Goal: Task Accomplishment & Management: Manage account settings

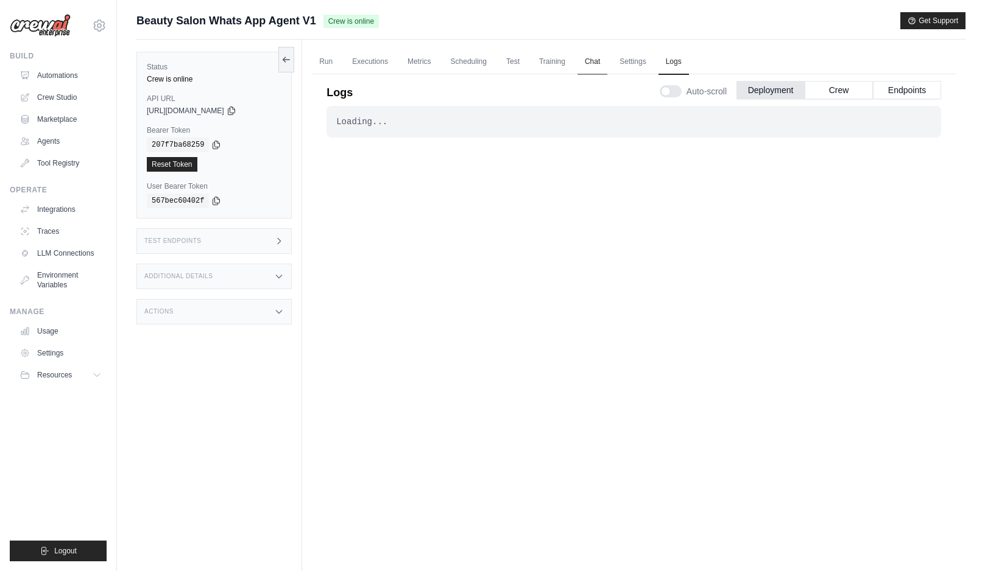
click at [590, 60] on link "Chat" at bounding box center [593, 62] width 30 height 26
click at [828, 94] on button "Crew" at bounding box center [839, 89] width 68 height 18
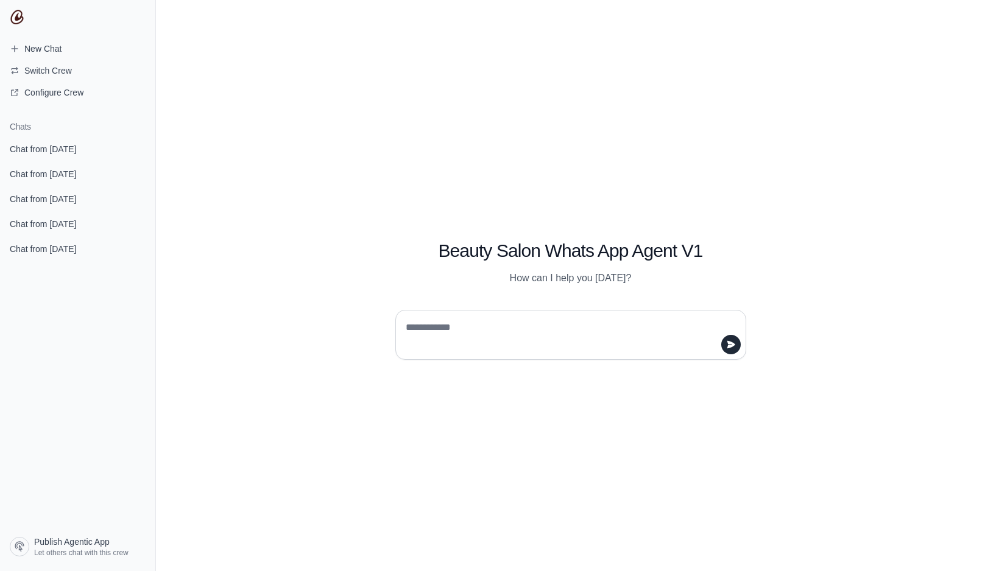
click at [568, 319] on textarea at bounding box center [567, 335] width 328 height 34
type textarea "***"
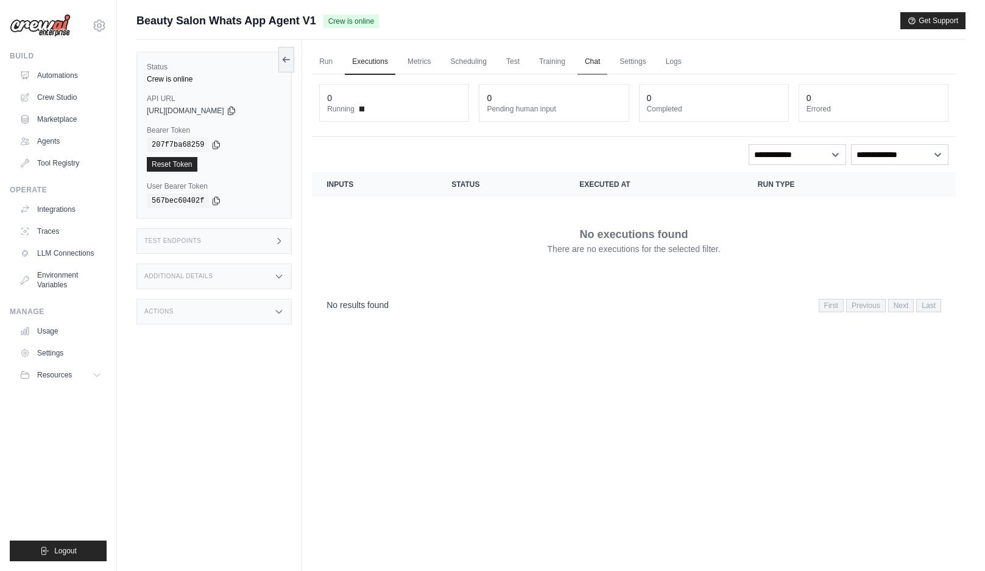
click at [590, 59] on link "Chat" at bounding box center [593, 62] width 30 height 26
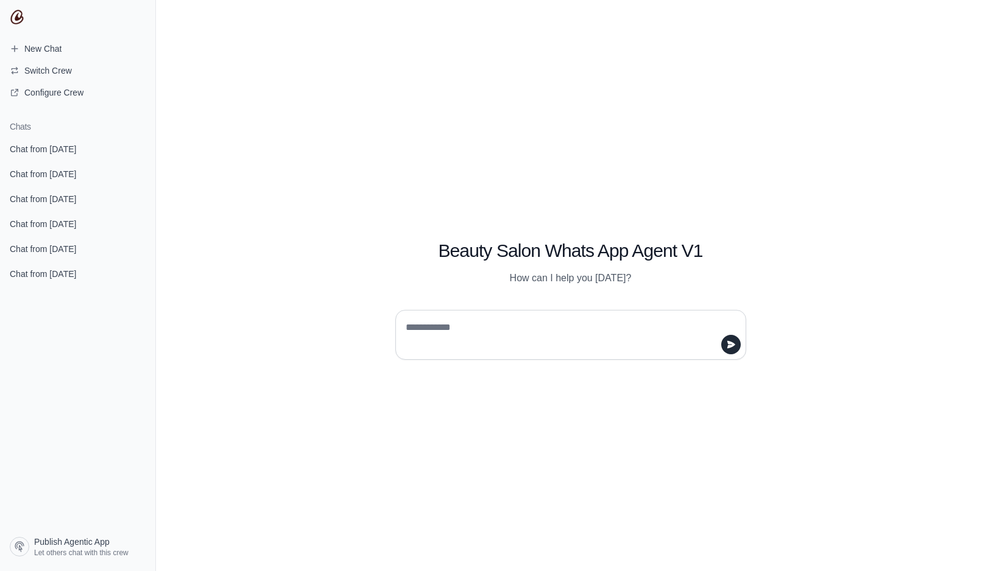
click at [527, 319] on textarea at bounding box center [567, 335] width 328 height 34
type textarea "***"
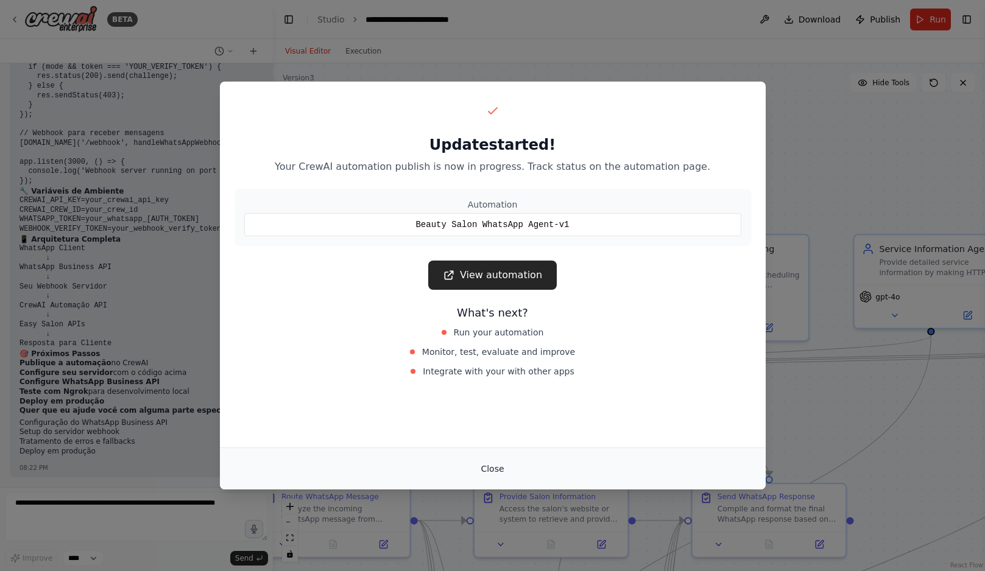
click at [493, 472] on button "Close" at bounding box center [492, 469] width 43 height 22
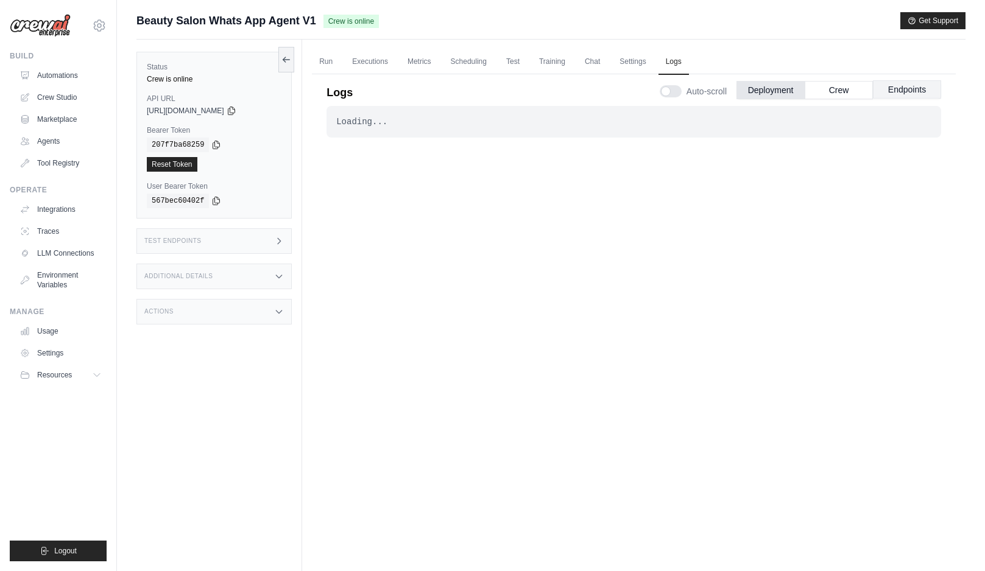
click at [879, 97] on button "Endpoints" at bounding box center [907, 89] width 68 height 18
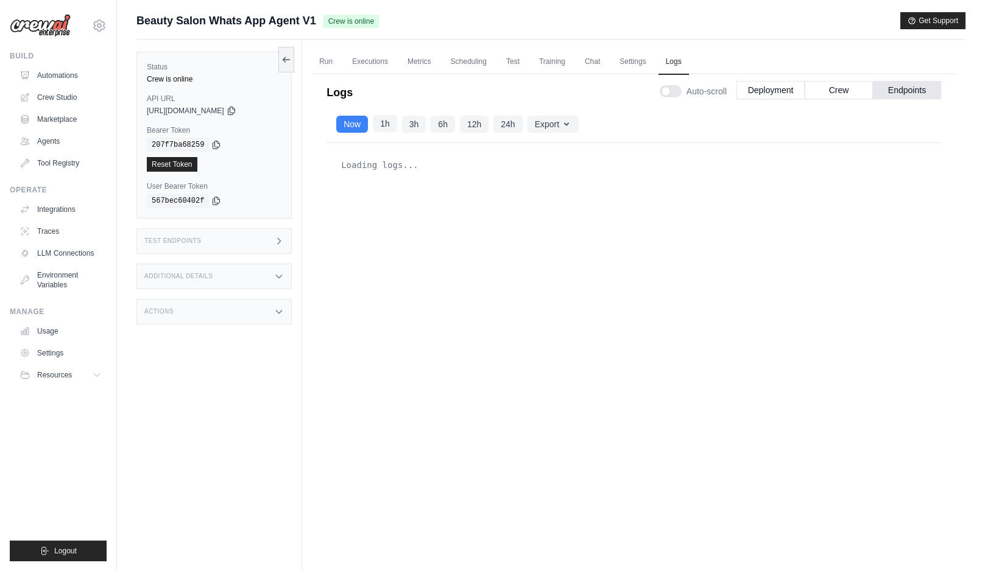
click at [384, 130] on button "1h" at bounding box center [385, 123] width 24 height 17
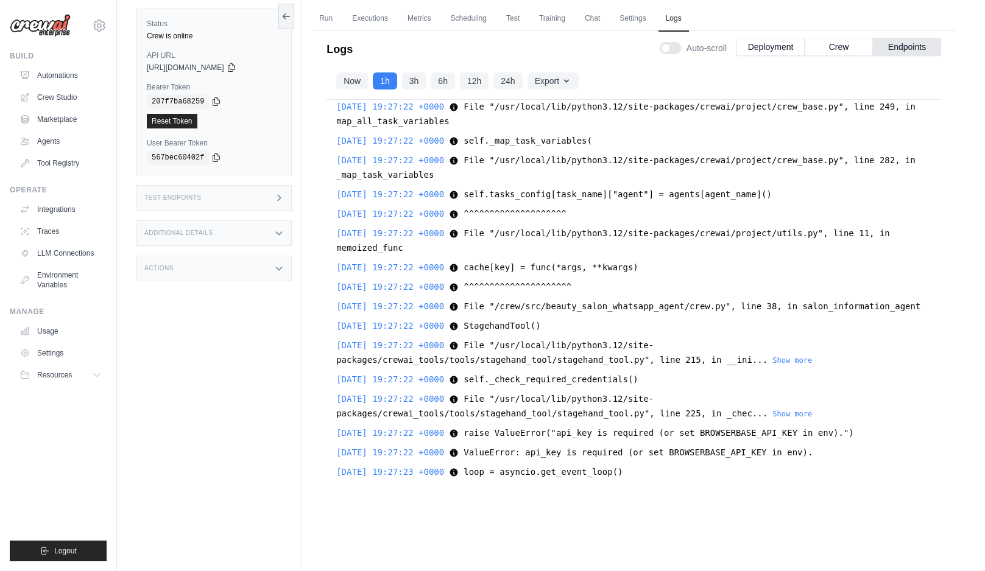
scroll to position [48, 0]
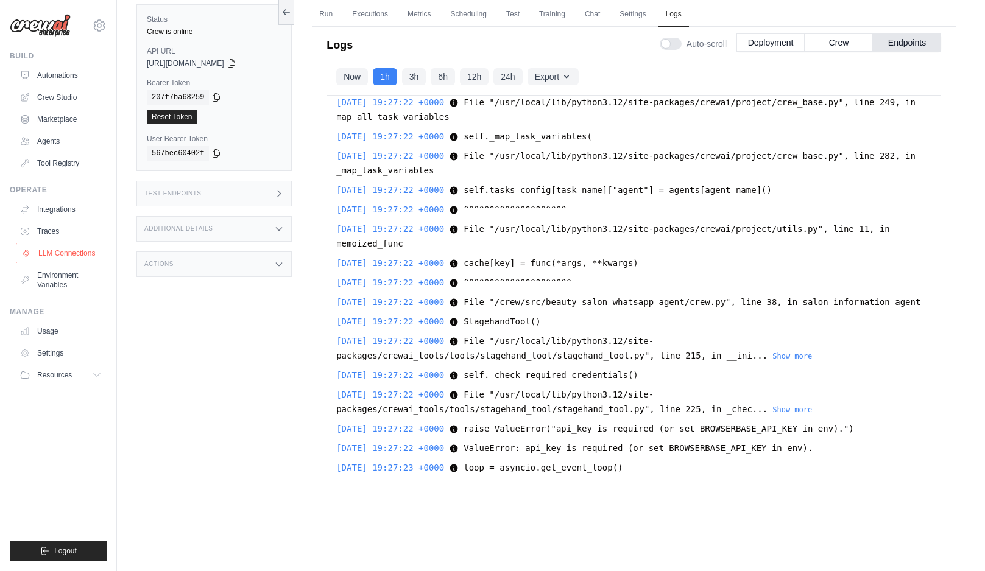
click at [54, 254] on link "LLM Connections" at bounding box center [62, 253] width 92 height 19
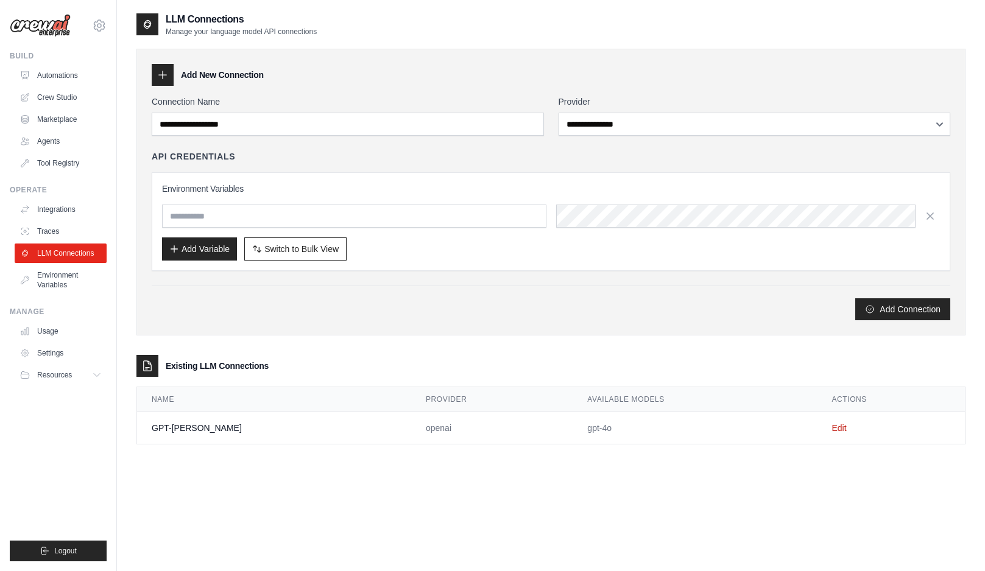
click at [216, 426] on td "GPT-[PERSON_NAME]" at bounding box center [274, 428] width 274 height 32
click at [216, 426] on td "GPT-bruno-sakamoto" at bounding box center [274, 428] width 274 height 32
click at [832, 430] on link "Edit" at bounding box center [839, 428] width 15 height 10
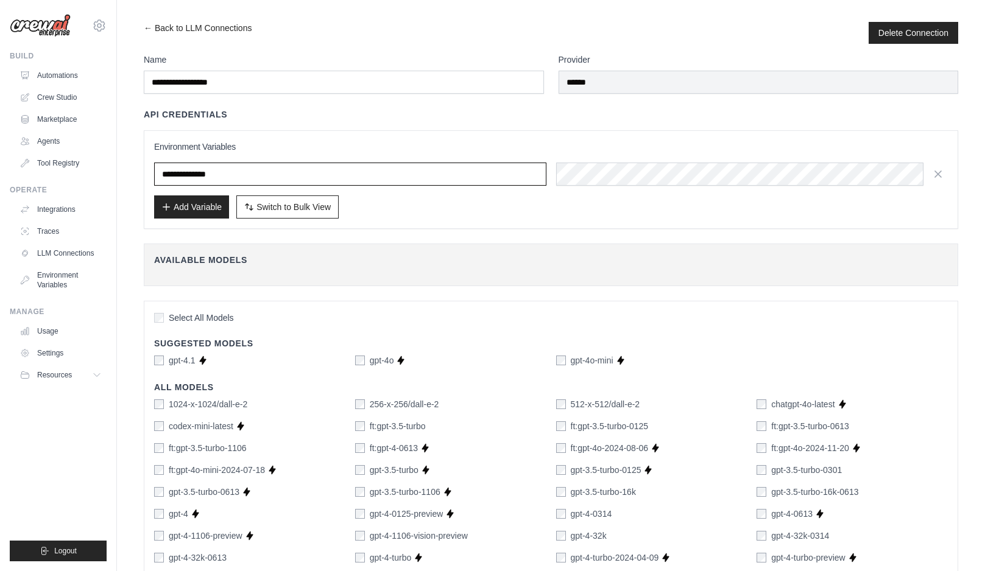
click at [267, 173] on input "**********" at bounding box center [350, 174] width 392 height 23
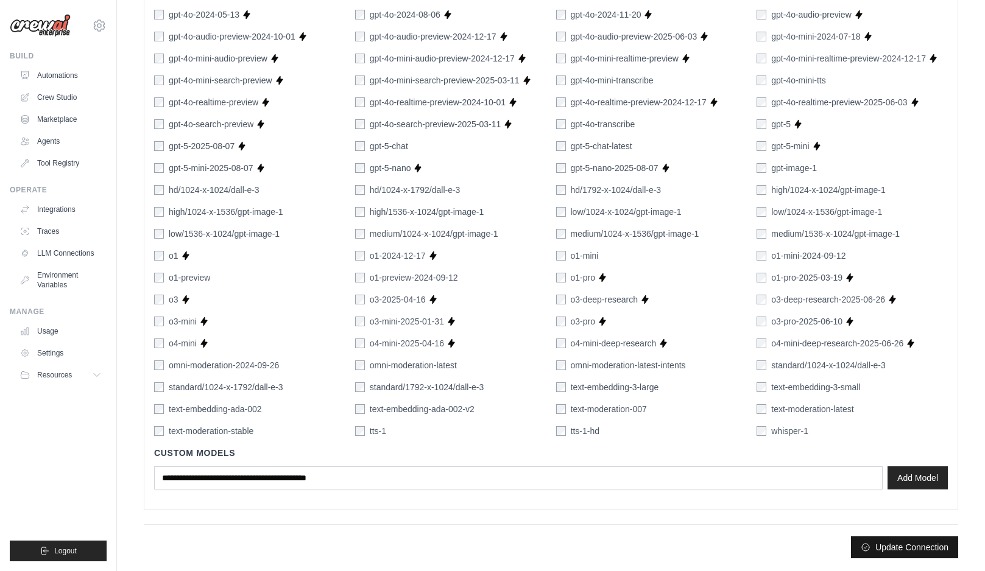
type input "*******"
click at [899, 550] on button "Update Connection" at bounding box center [904, 548] width 107 height 22
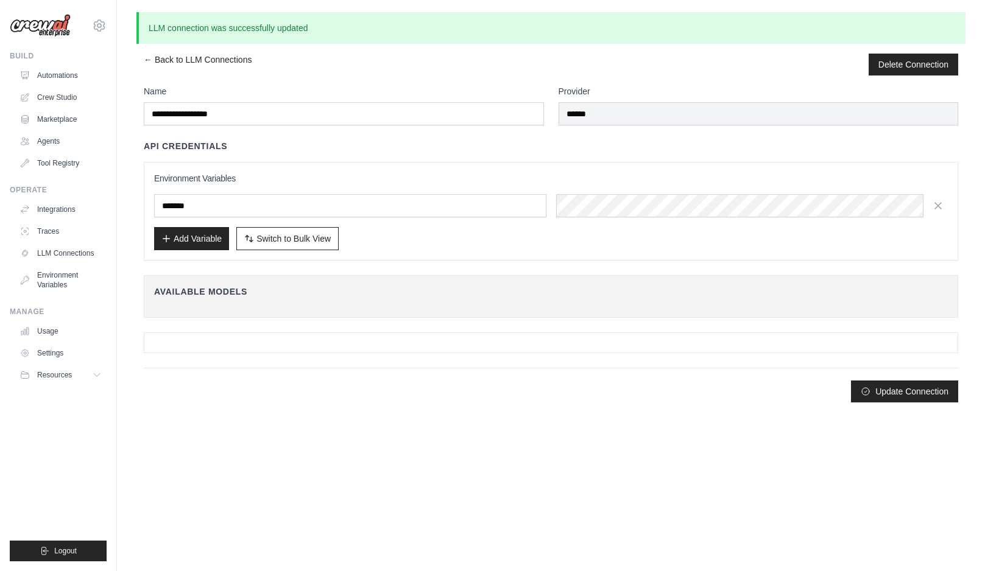
scroll to position [0, 0]
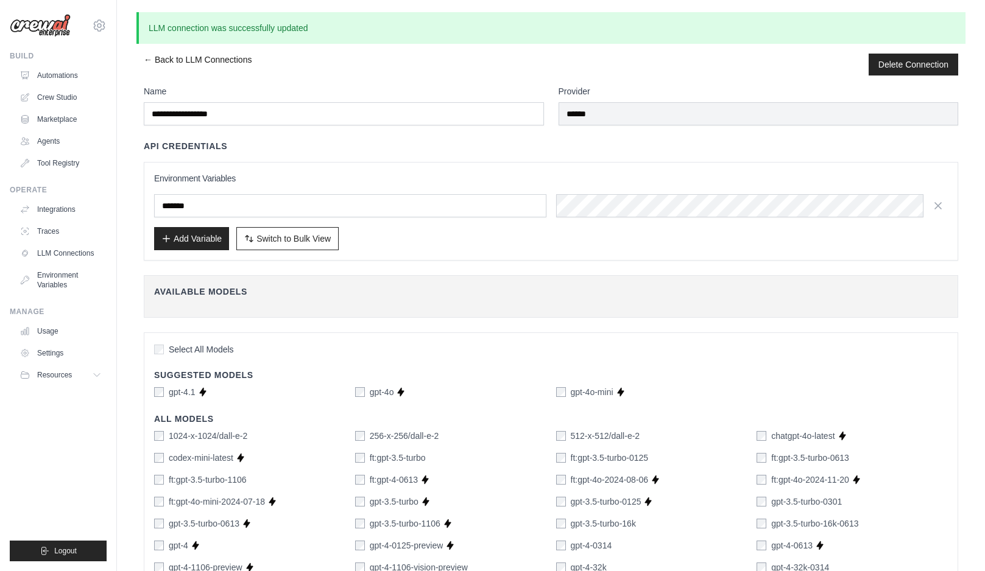
click at [154, 58] on link "← Back to LLM Connections" at bounding box center [198, 65] width 108 height 22
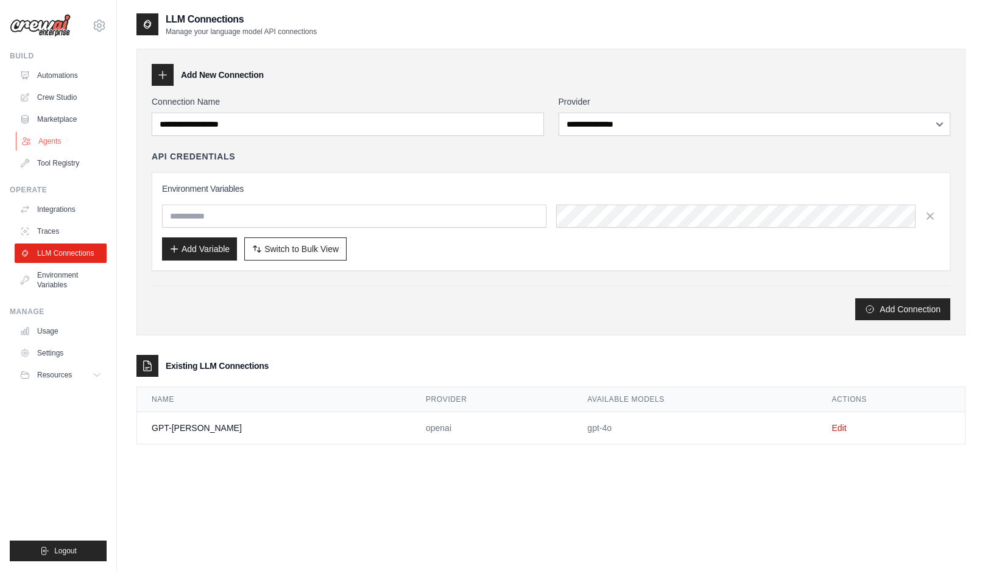
click at [61, 144] on link "Agents" at bounding box center [62, 141] width 92 height 19
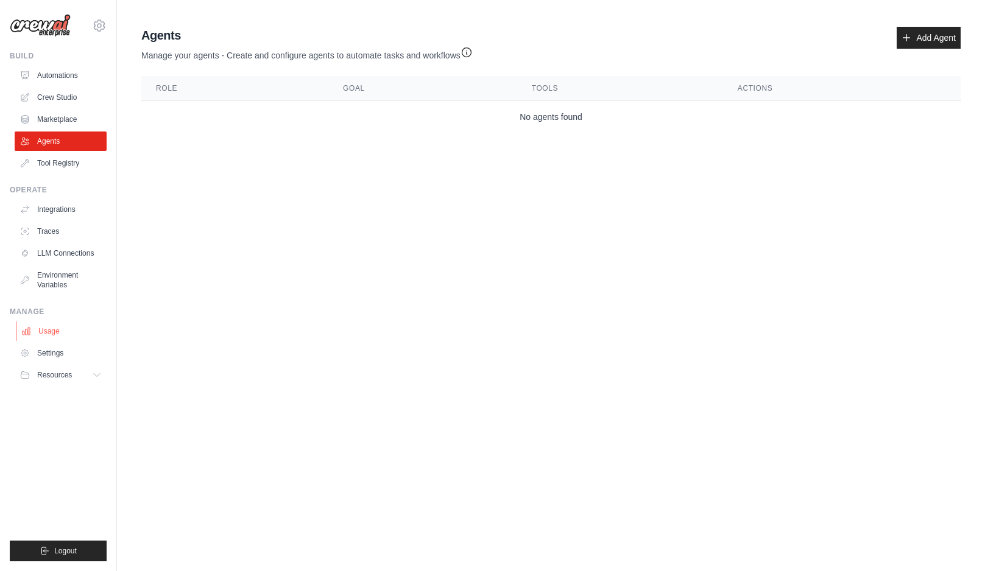
click at [58, 334] on link "Usage" at bounding box center [62, 331] width 92 height 19
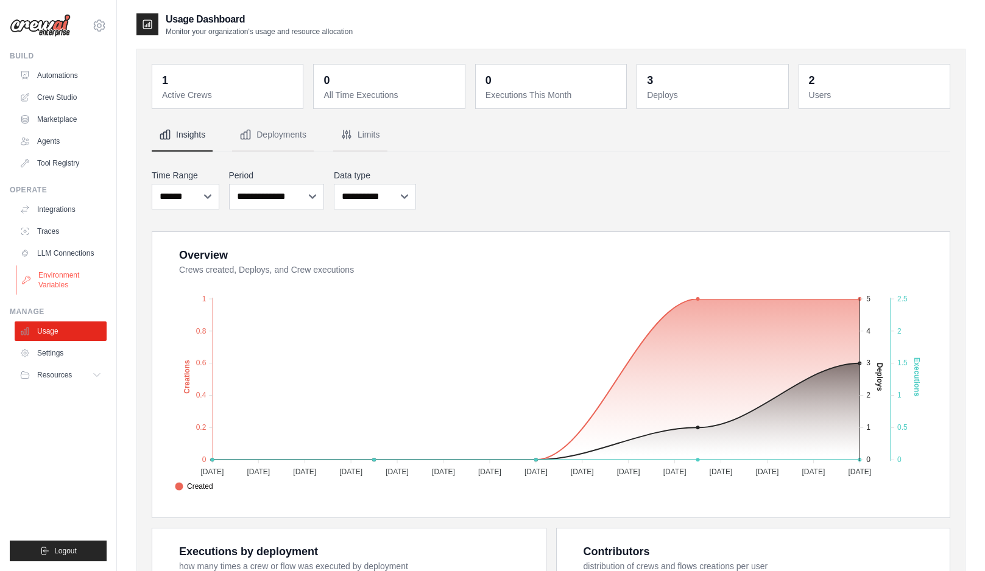
click at [69, 275] on link "Environment Variables" at bounding box center [62, 280] width 92 height 29
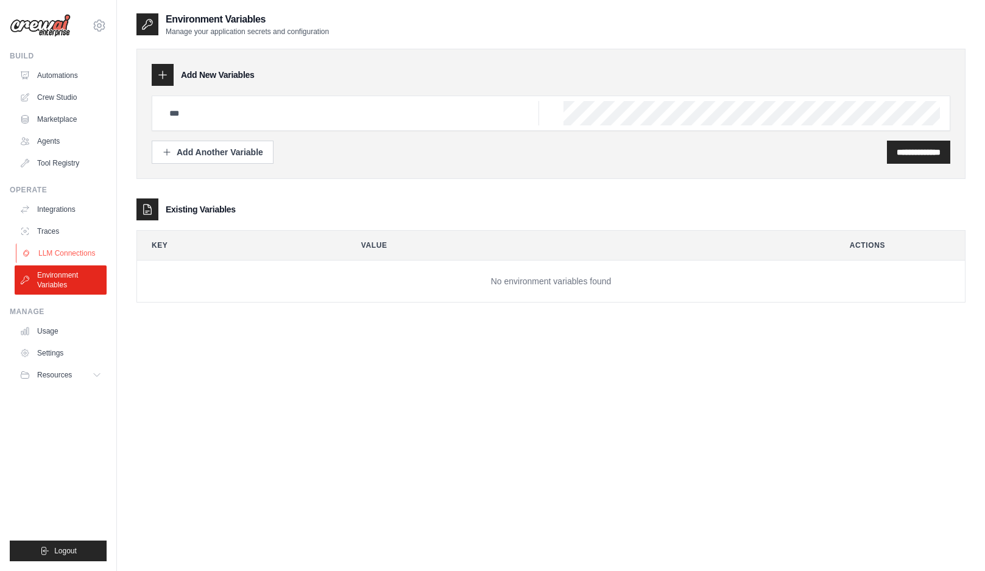
click at [70, 262] on link "LLM Connections" at bounding box center [62, 253] width 92 height 19
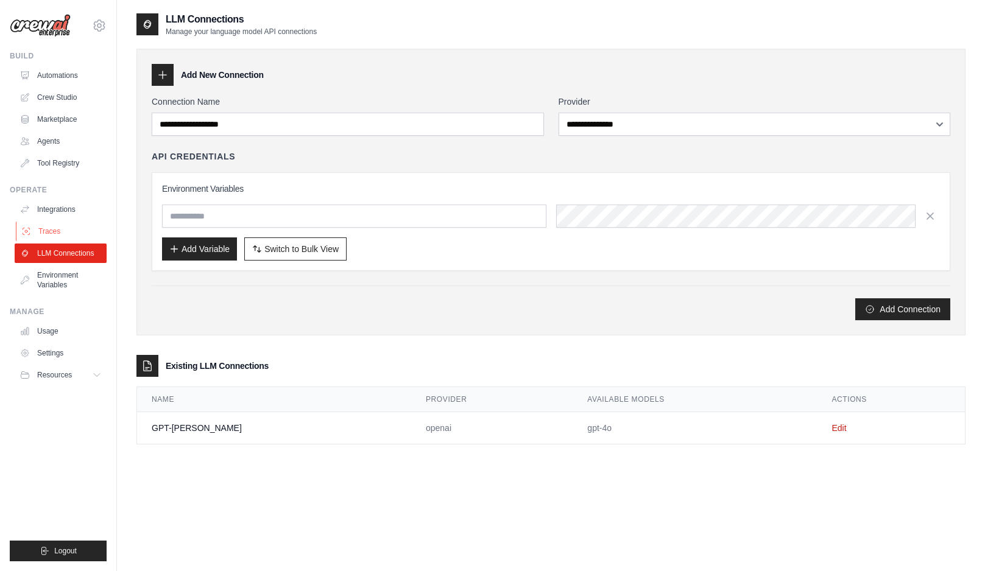
click at [58, 231] on link "Traces" at bounding box center [62, 231] width 92 height 19
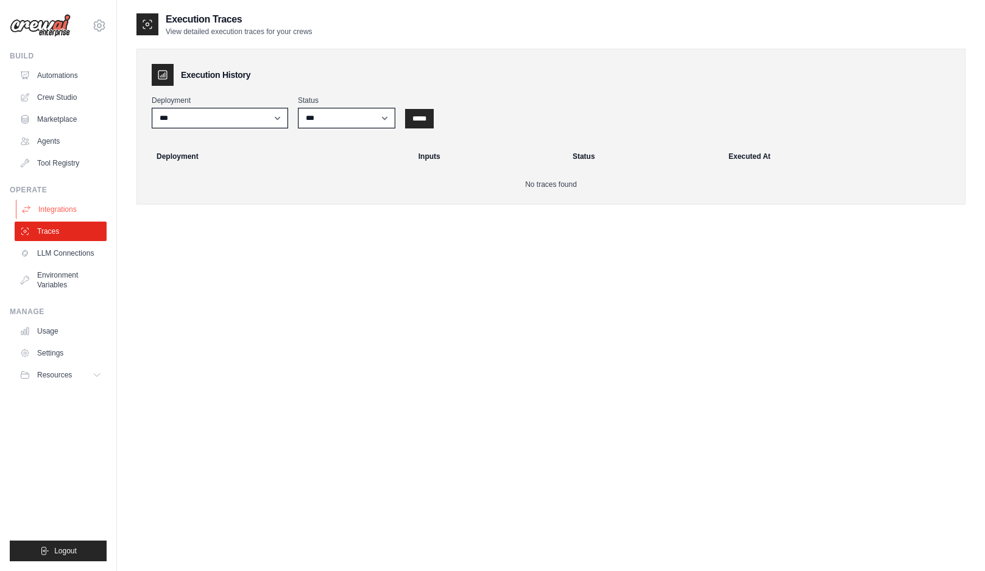
click at [64, 207] on link "Integrations" at bounding box center [62, 209] width 92 height 19
click at [65, 161] on link "Tool Registry" at bounding box center [62, 163] width 92 height 19
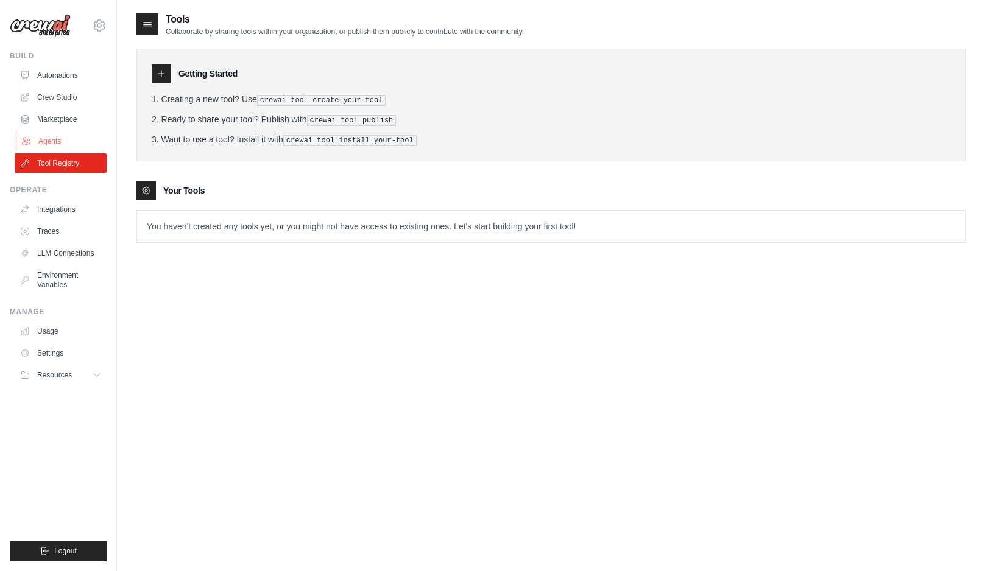
click at [59, 143] on link "Agents" at bounding box center [62, 141] width 92 height 19
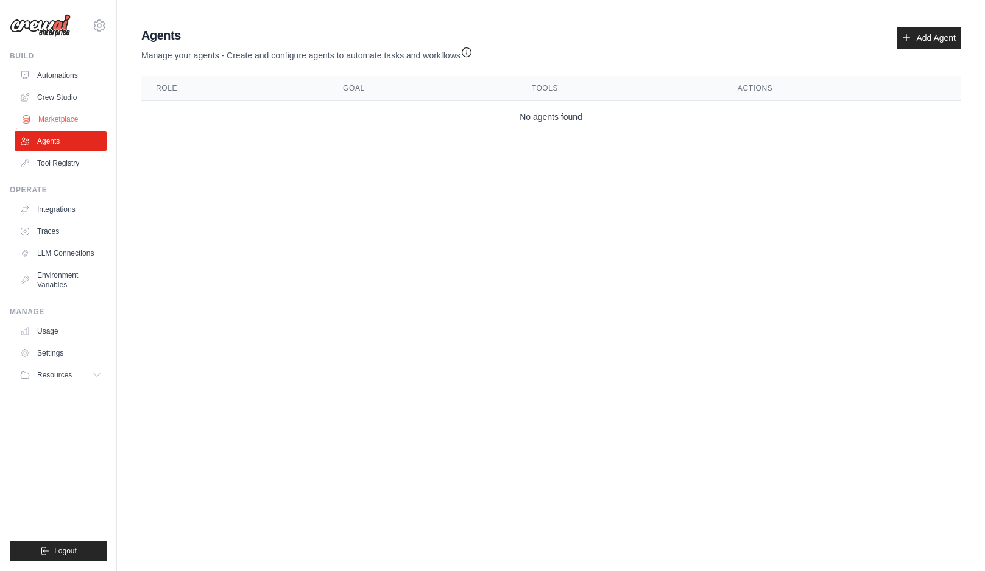
click at [60, 113] on link "Marketplace" at bounding box center [62, 119] width 92 height 19
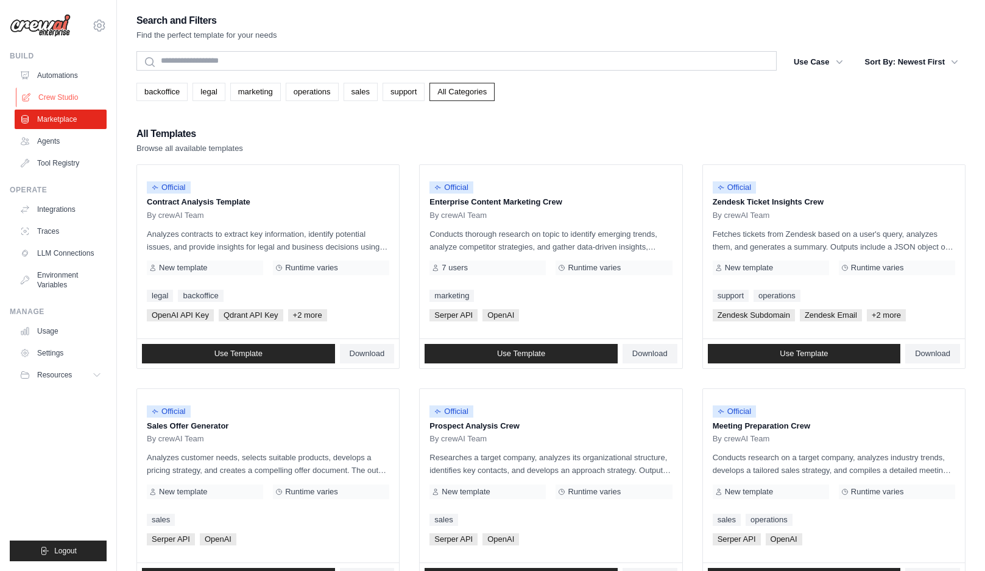
click at [62, 96] on link "Crew Studio" at bounding box center [62, 97] width 92 height 19
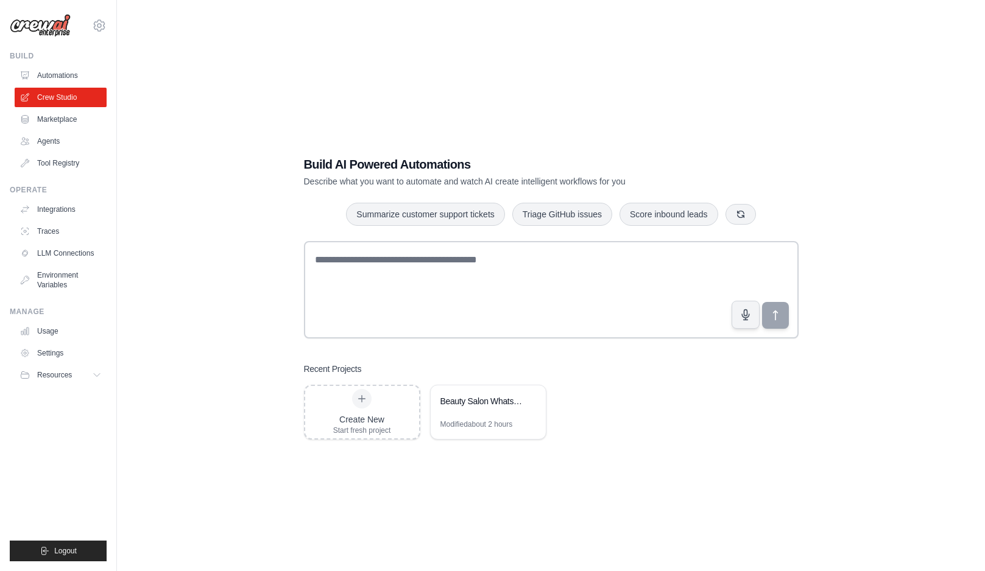
click at [62, 77] on link "Automations" at bounding box center [61, 75] width 92 height 19
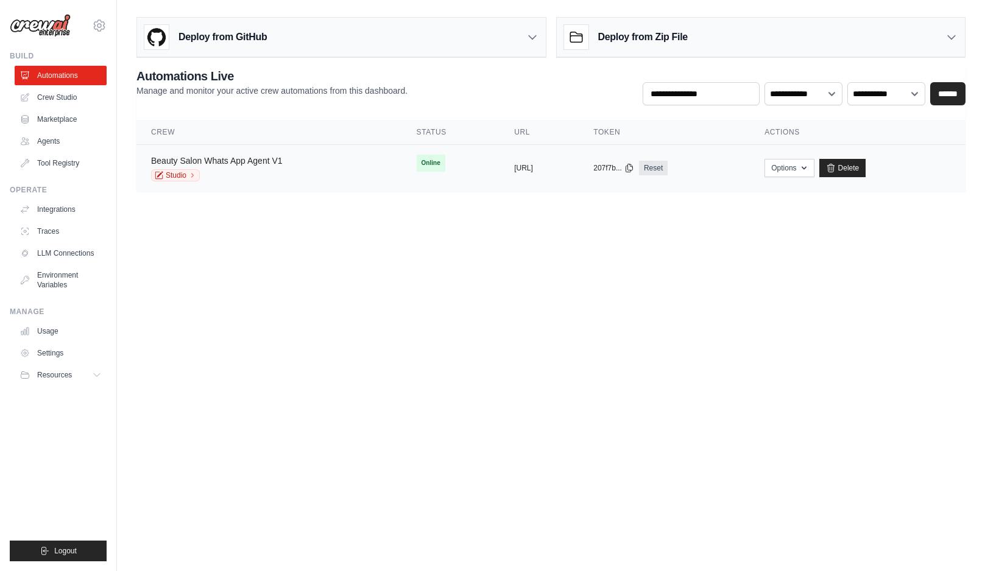
click at [255, 164] on link "Beauty Salon Whats App Agent V1" at bounding box center [217, 161] width 132 height 10
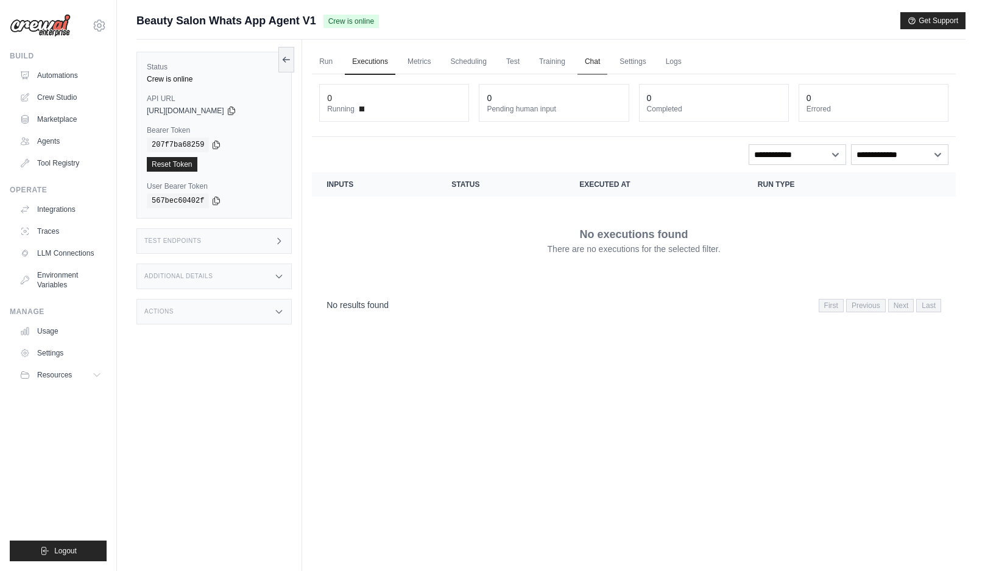
click at [595, 61] on link "Chat" at bounding box center [593, 62] width 30 height 26
click at [675, 66] on link "Logs" at bounding box center [674, 62] width 30 height 26
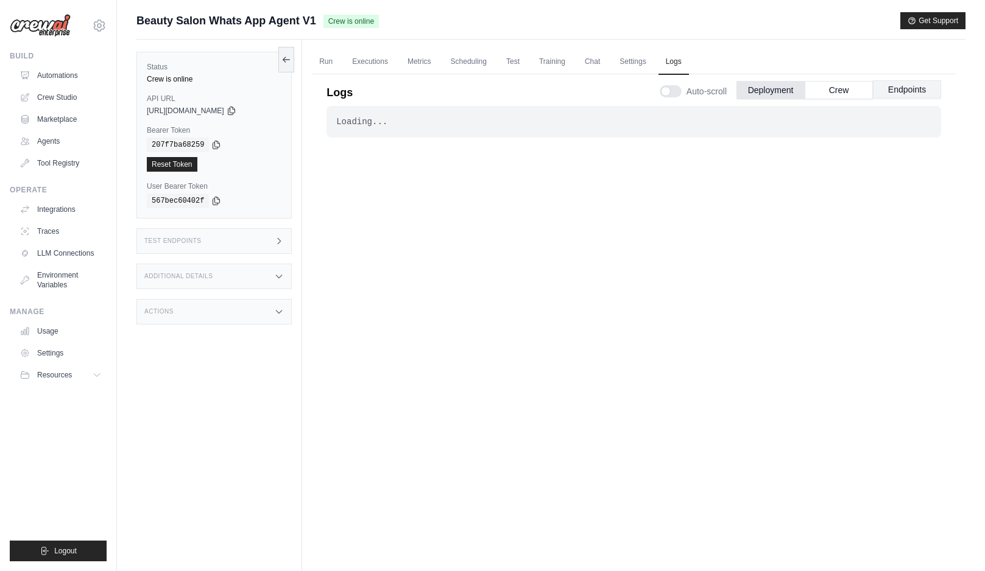
click at [896, 96] on button "Endpoints" at bounding box center [907, 89] width 68 height 18
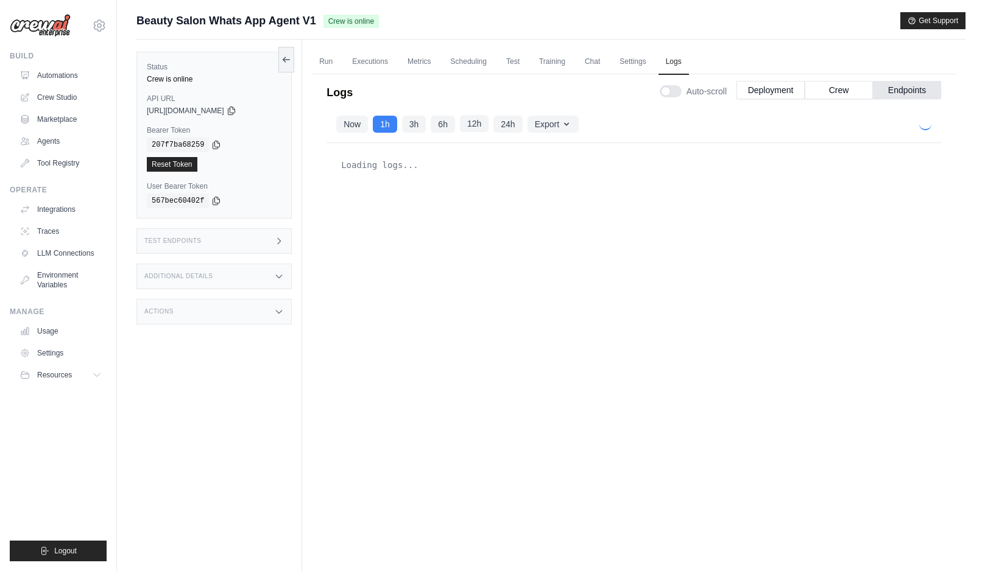
scroll to position [521, 0]
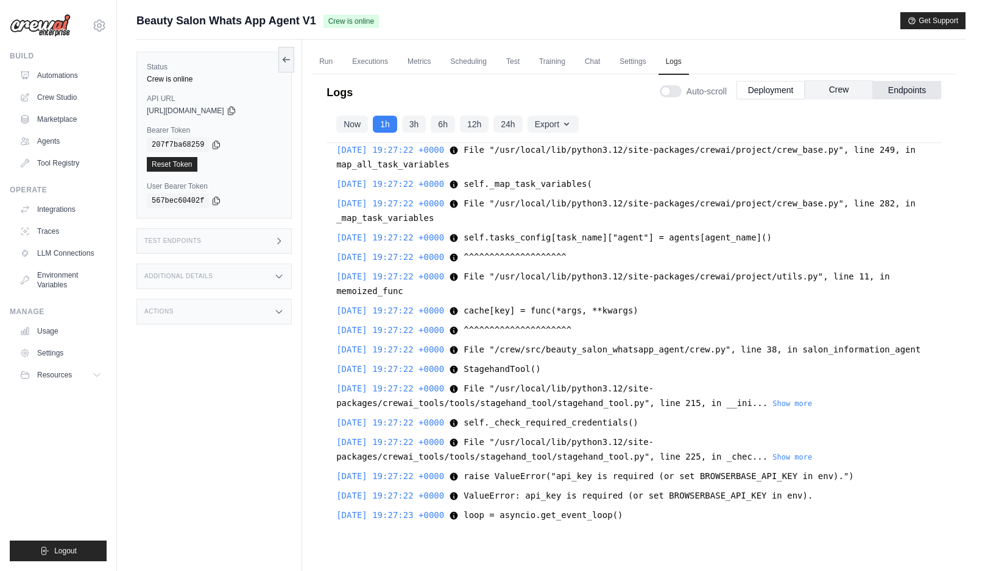
click at [841, 82] on button "Crew" at bounding box center [839, 89] width 68 height 18
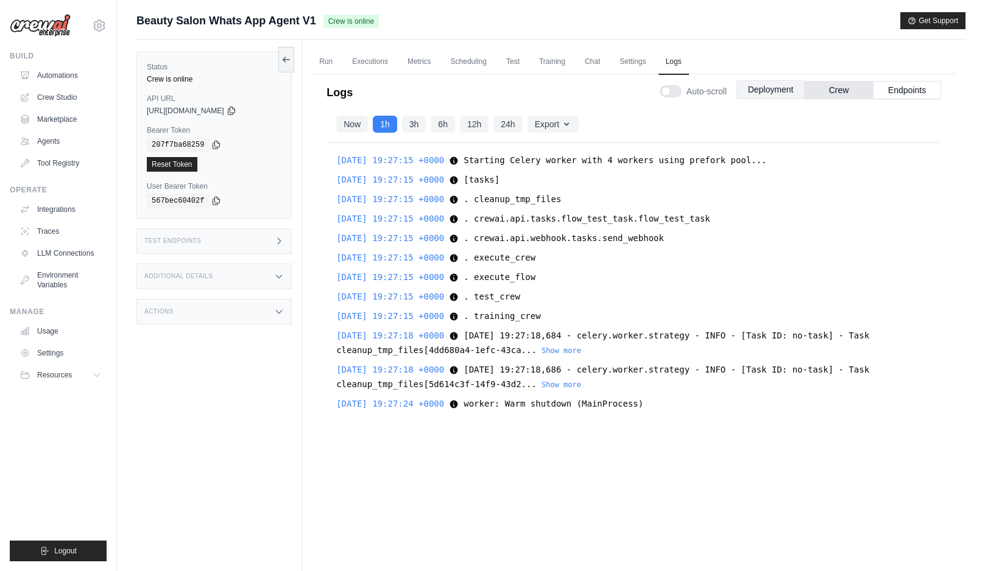
click at [764, 96] on button "Deployment" at bounding box center [771, 89] width 68 height 18
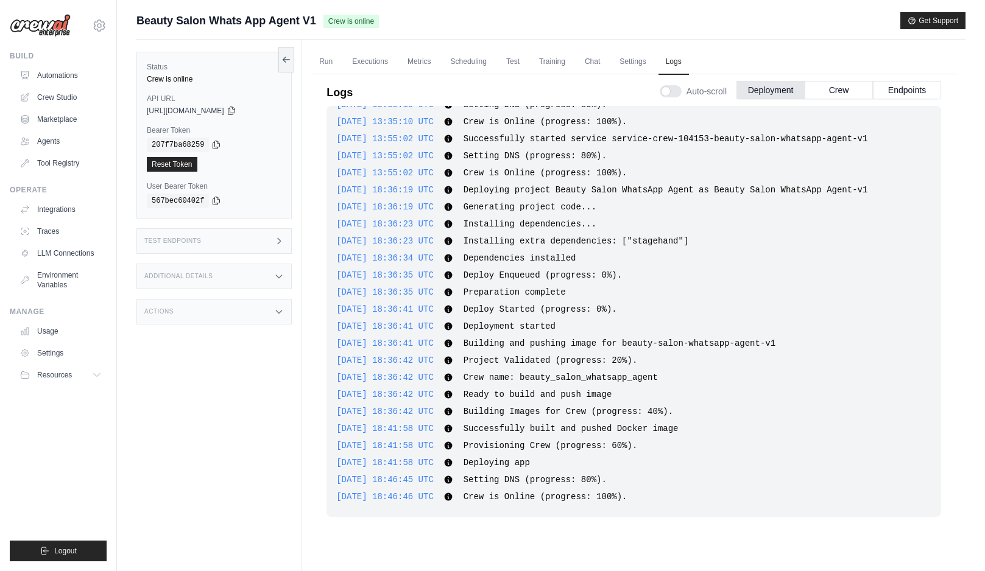
scroll to position [52, 0]
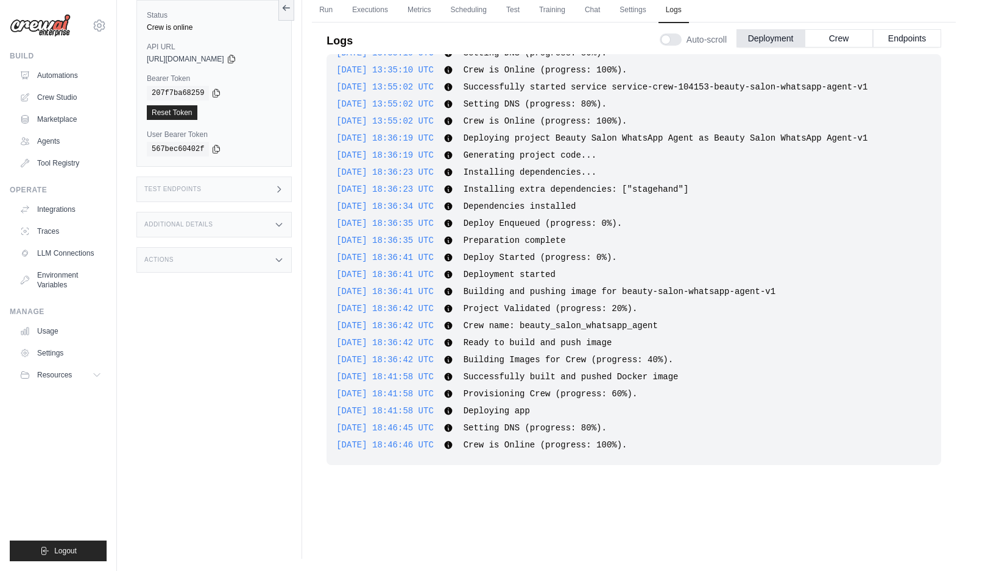
click at [260, 184] on div "Test Endpoints" at bounding box center [213, 190] width 155 height 26
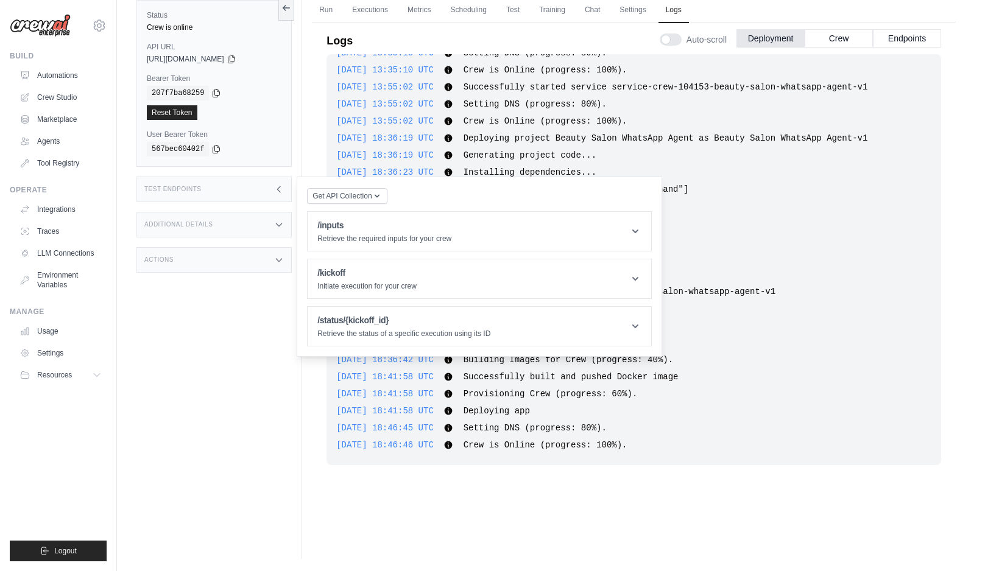
click at [230, 381] on div "Status Crew is online API URL copied https://beauty-salon-whatsapp-agent-v1-a6e…" at bounding box center [219, 273] width 166 height 571
click at [255, 334] on div "Status Crew is online API URL copied https://beauty-salon-whatsapp-agent-v1-a6e…" at bounding box center [219, 273] width 166 height 571
click at [826, 37] on button "Crew" at bounding box center [839, 38] width 68 height 18
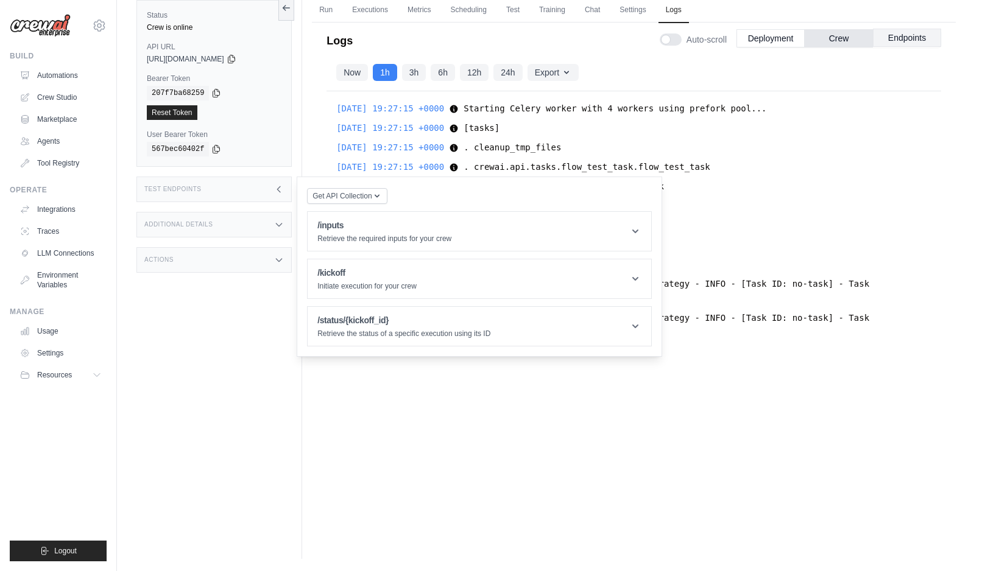
click at [900, 41] on button "Endpoints" at bounding box center [907, 38] width 68 height 18
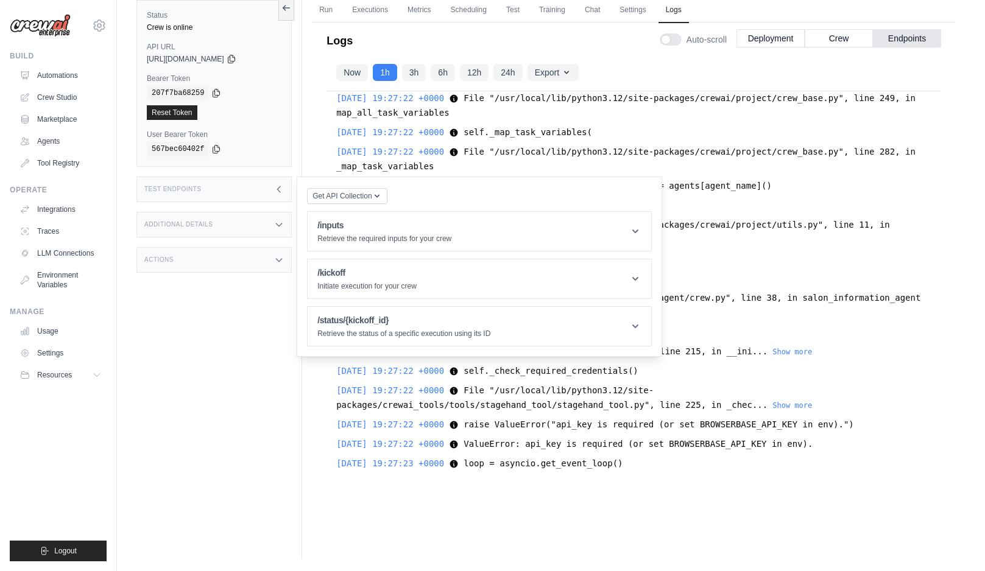
click at [581, 153] on div "2025-08-25 19:27:22 +0000 File "/usr/local/lib/python3.12/site-packages/crewai/…" at bounding box center [633, 158] width 595 height 29
click at [523, 162] on div "2025-08-25 19:27:15 +0000 2025-08-25 19:27:15,275 - INFO - Scheduling tmp clean…" at bounding box center [634, 288] width 615 height 395
click at [275, 194] on icon at bounding box center [279, 190] width 10 height 10
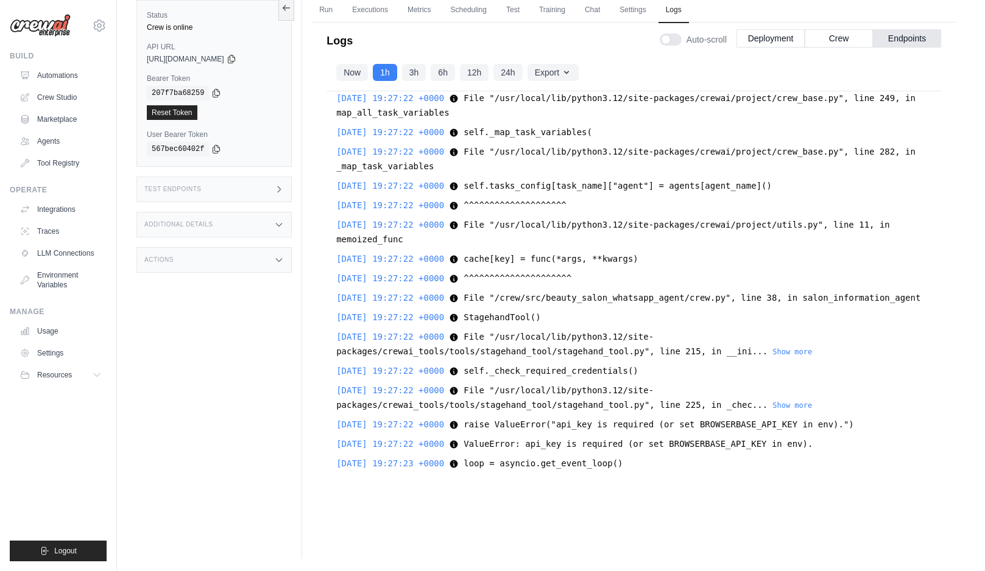
click at [740, 444] on span "ValueError: api_key is required (or set BROWSERBASE_API_KEY in env)." at bounding box center [638, 444] width 349 height 10
copy span "BROWSERBASE_API_KEY"
click at [57, 253] on link "LLM Connections" at bounding box center [62, 253] width 92 height 19
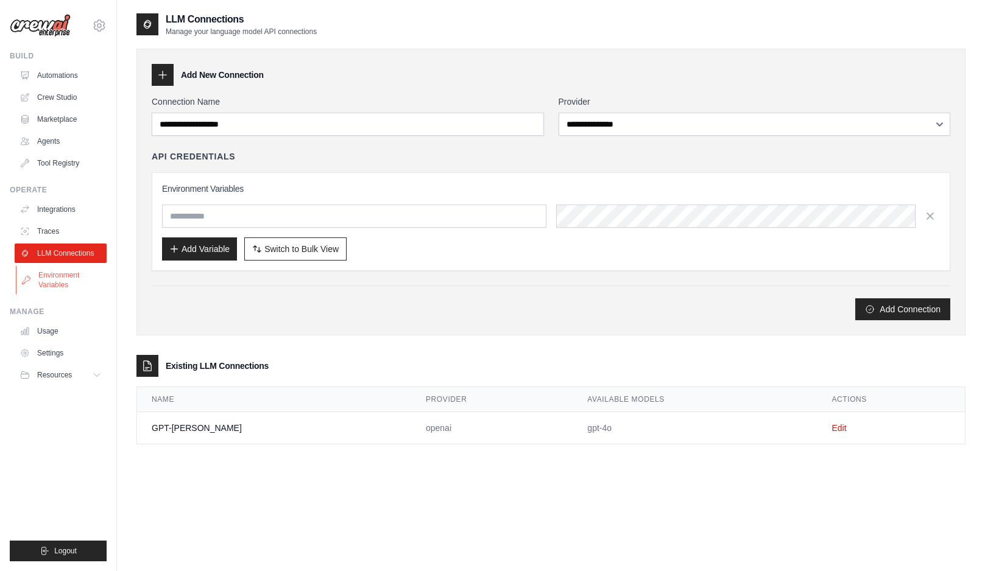
click at [66, 280] on link "Environment Variables" at bounding box center [62, 280] width 92 height 29
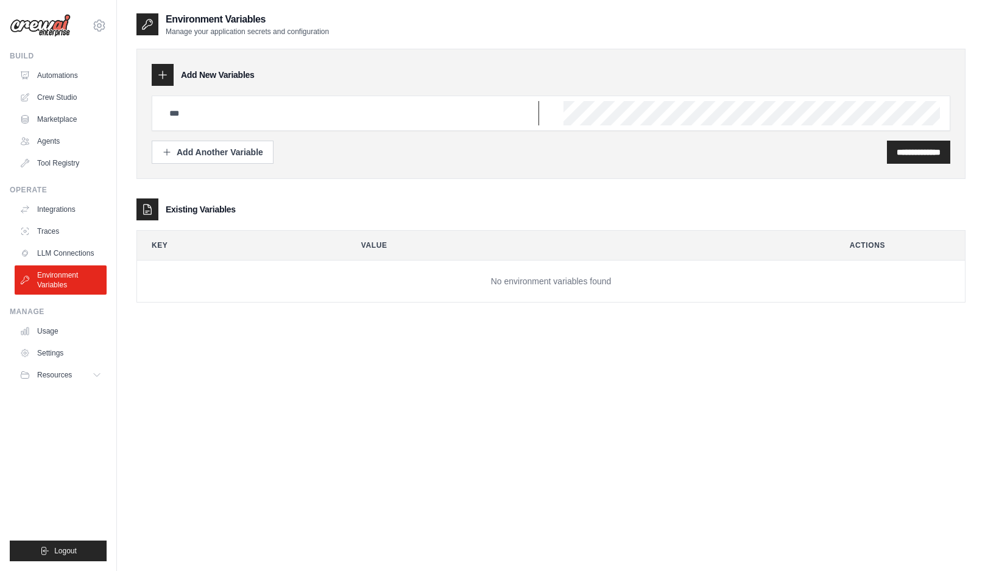
click at [219, 119] on input "text" at bounding box center [350, 113] width 377 height 24
paste input "**********"
type input "**********"
click at [63, 244] on link "LLM Connections" at bounding box center [62, 253] width 92 height 19
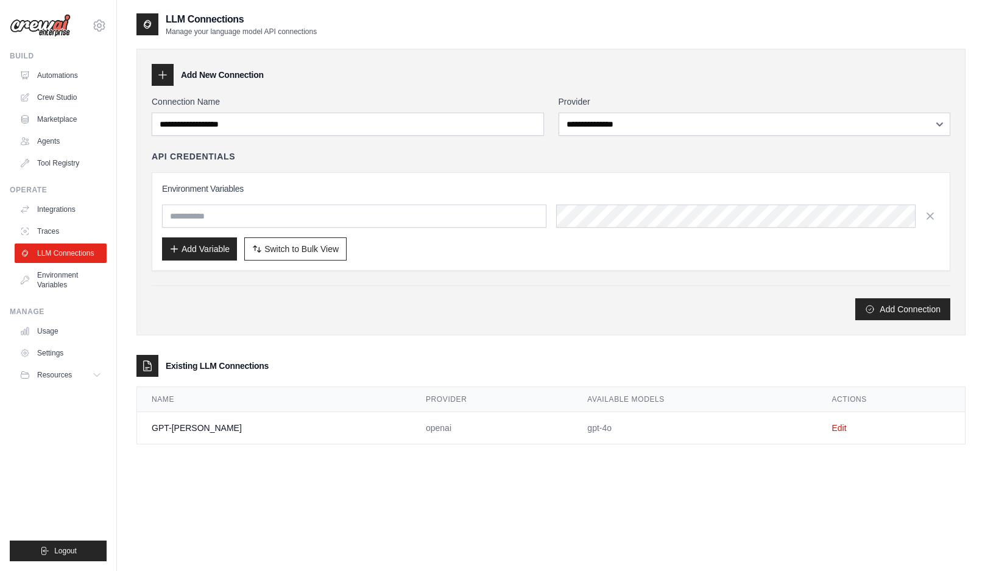
click at [833, 422] on td "Edit" at bounding box center [891, 428] width 148 height 32
click at [834, 426] on link "Edit" at bounding box center [839, 428] width 15 height 10
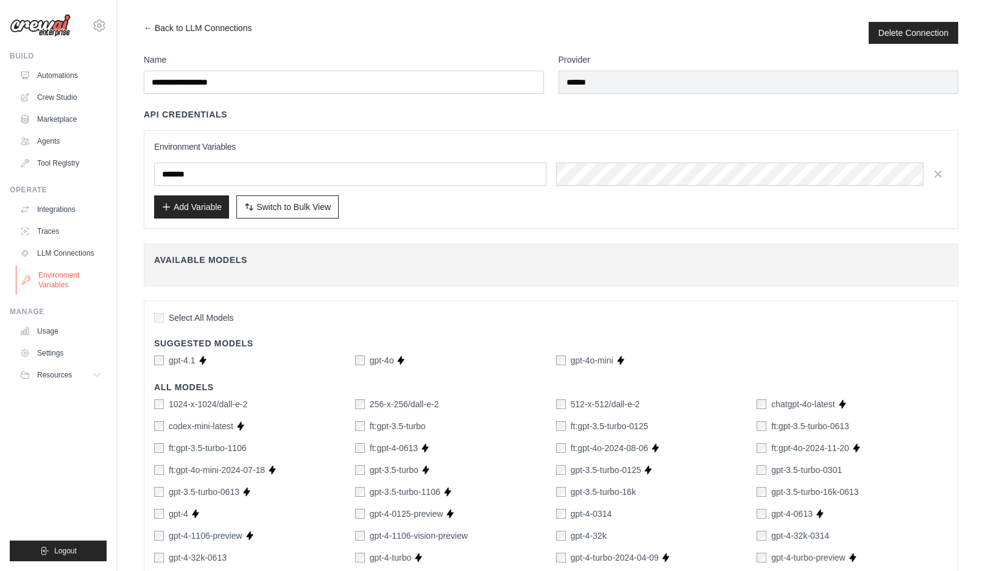
click at [77, 278] on link "Environment Variables" at bounding box center [62, 280] width 92 height 29
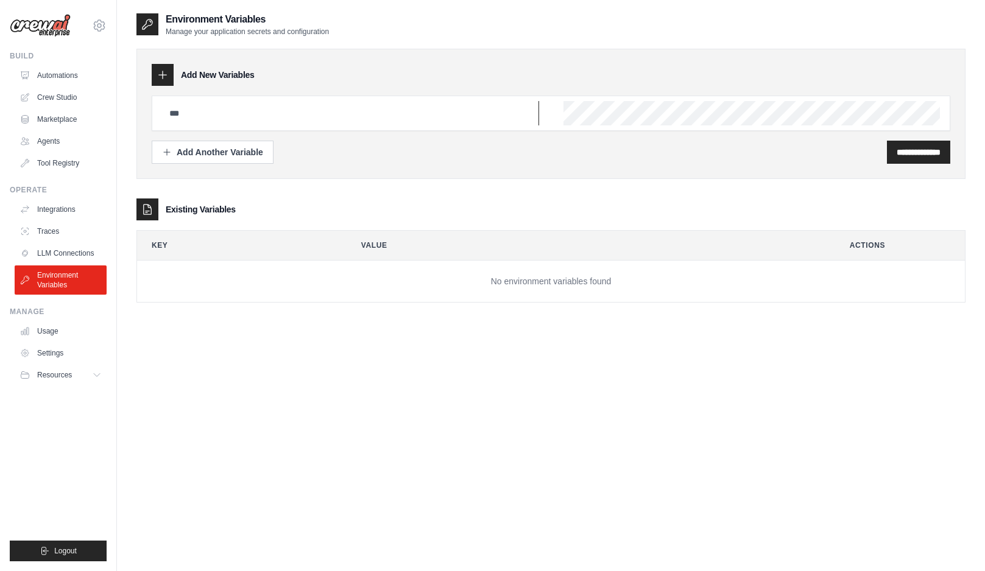
click at [377, 119] on input "text" at bounding box center [350, 113] width 377 height 24
type input "**********"
click at [897, 149] on input "**********" at bounding box center [919, 152] width 44 height 12
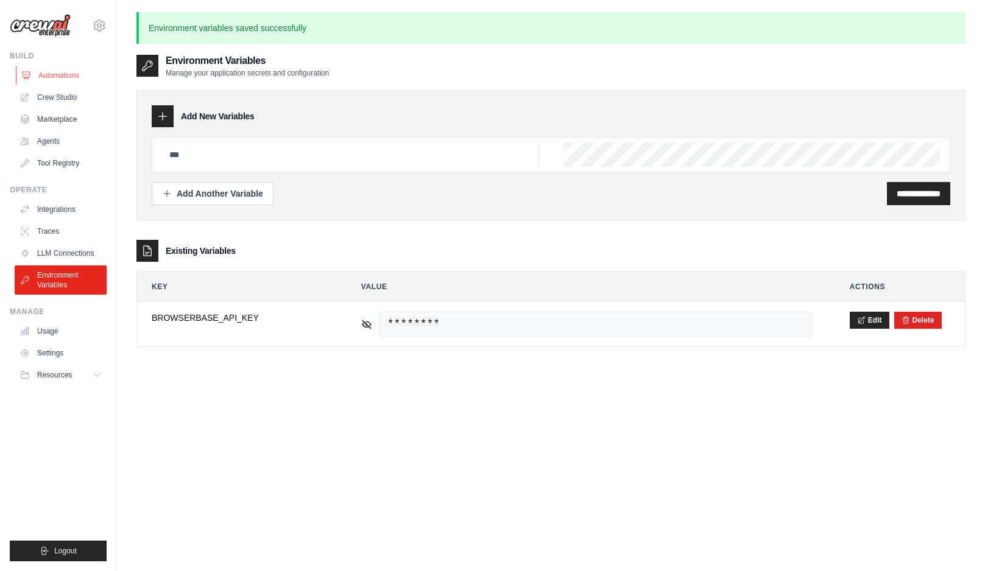
click at [59, 78] on link "Automations" at bounding box center [62, 75] width 92 height 19
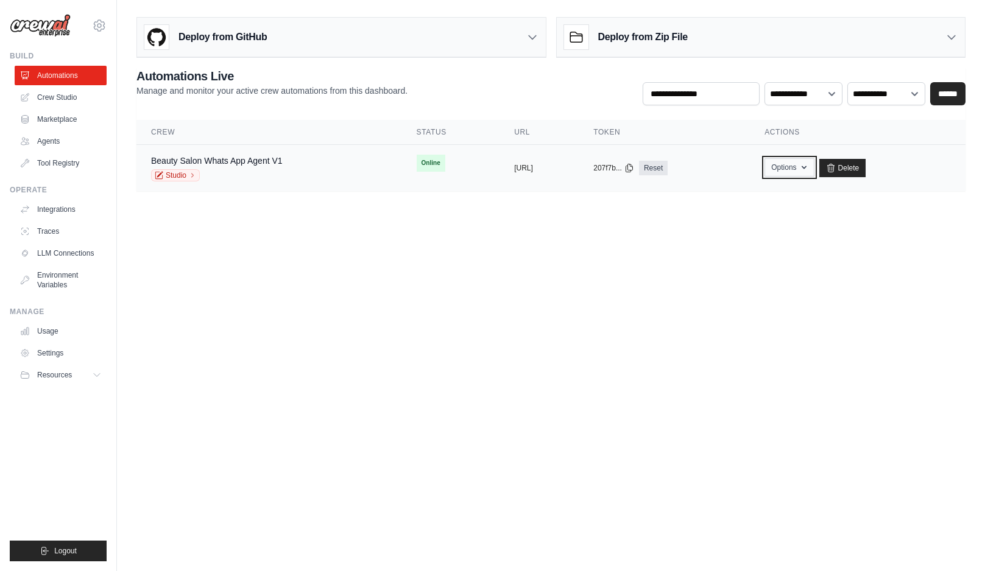
click at [809, 169] on icon "button" at bounding box center [804, 168] width 10 height 10
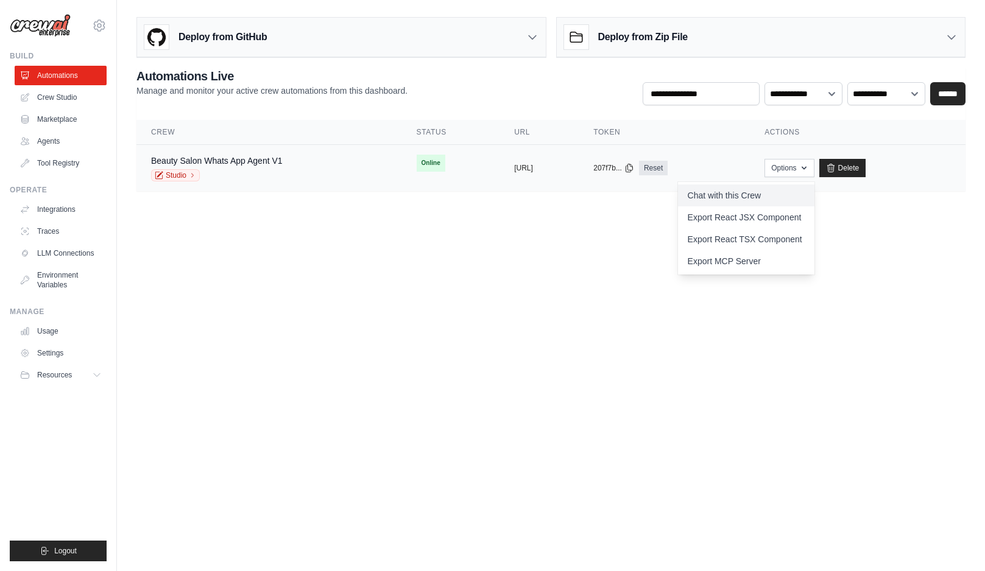
click at [788, 196] on link "Chat with this Crew" at bounding box center [746, 196] width 136 height 22
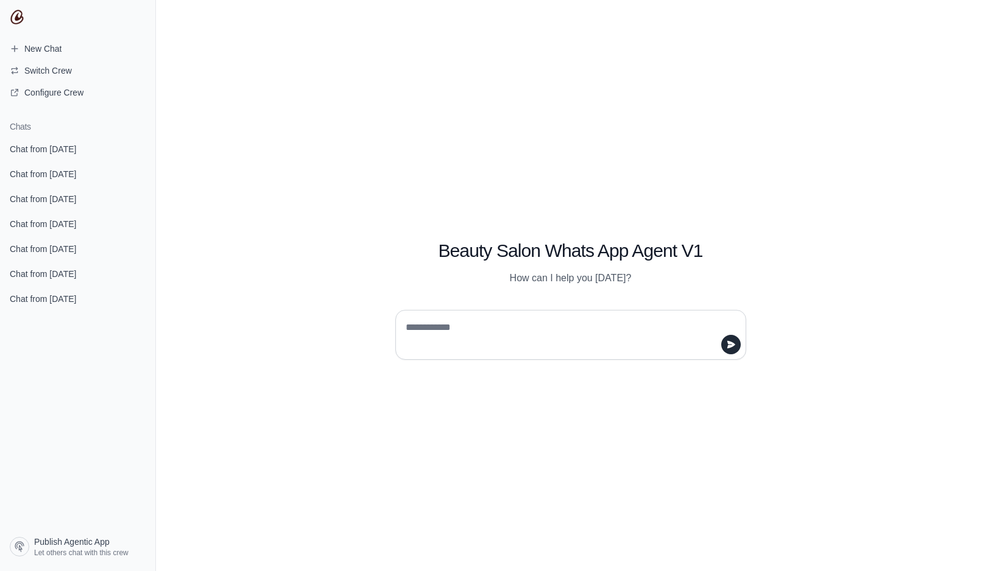
click at [580, 324] on textarea at bounding box center [567, 335] width 328 height 34
type textarea "***"
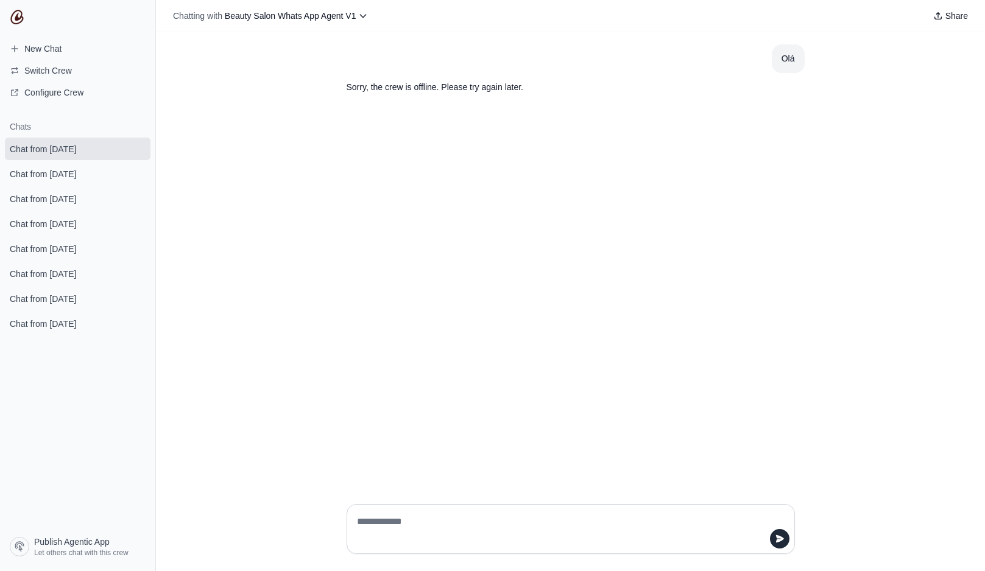
click at [486, 518] on textarea at bounding box center [567, 529] width 425 height 34
type textarea "**"
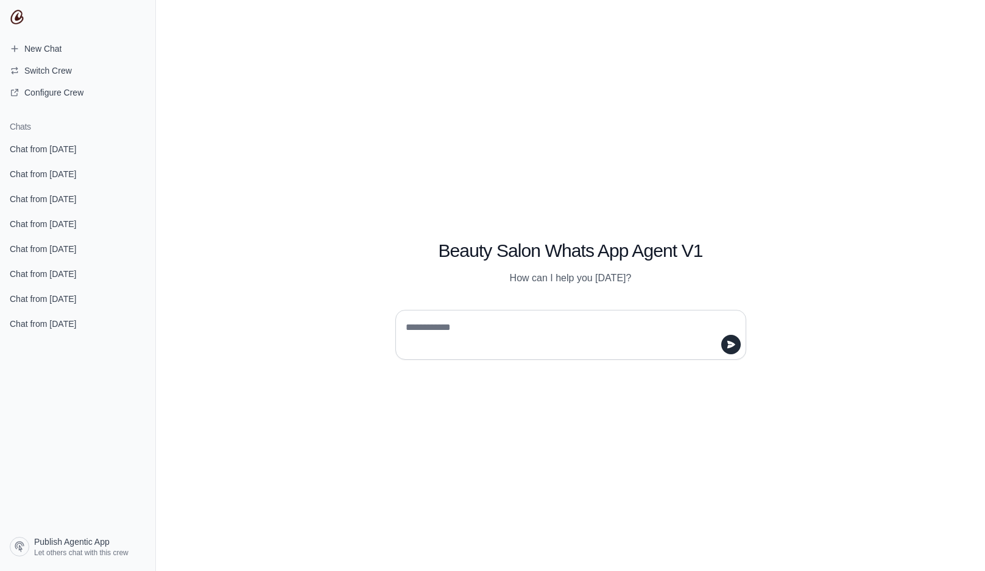
click at [560, 328] on textarea at bounding box center [567, 335] width 328 height 34
type textarea "***"
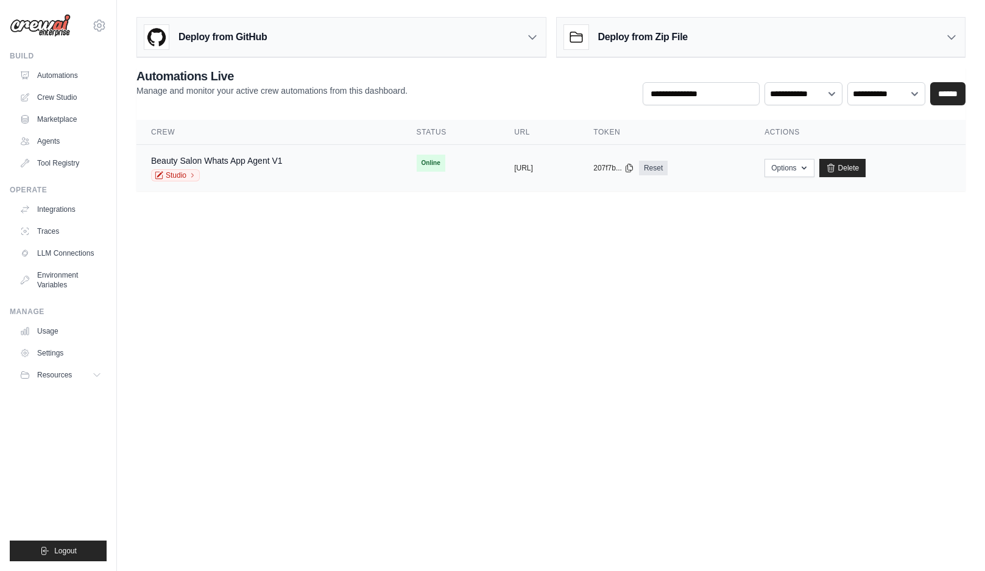
click at [579, 158] on td "copied [URL]" at bounding box center [539, 168] width 79 height 47
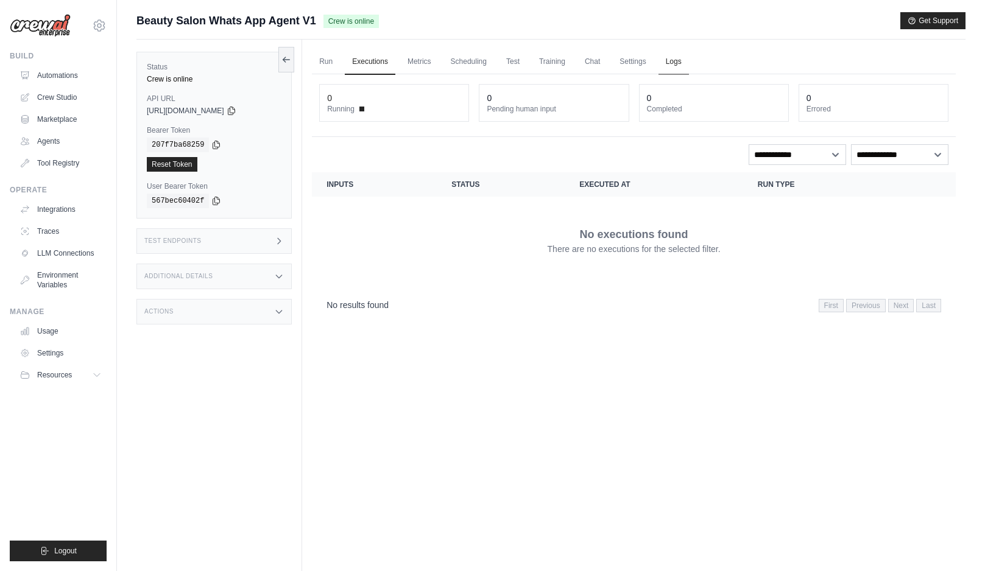
click at [672, 55] on link "Logs" at bounding box center [674, 62] width 30 height 26
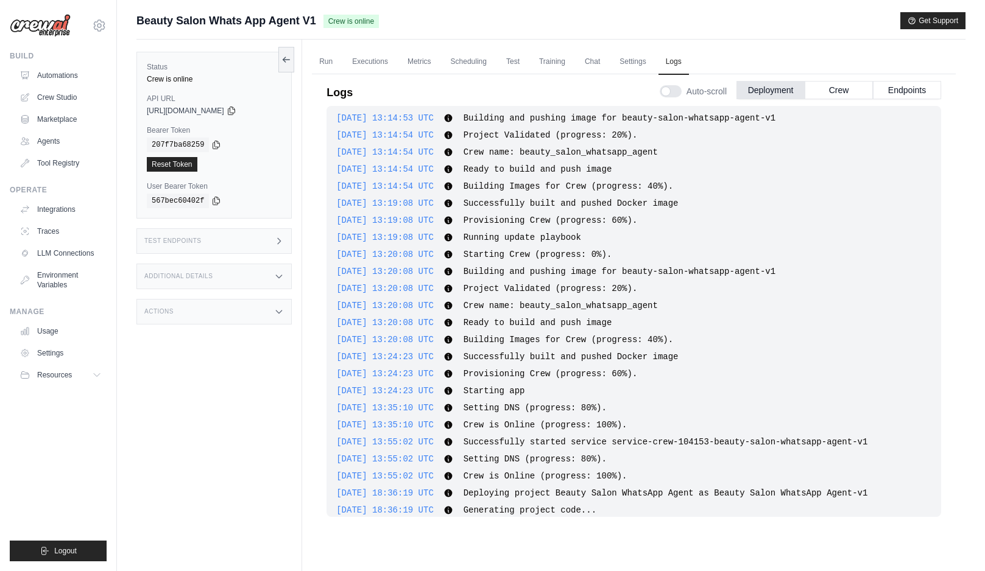
scroll to position [870, 0]
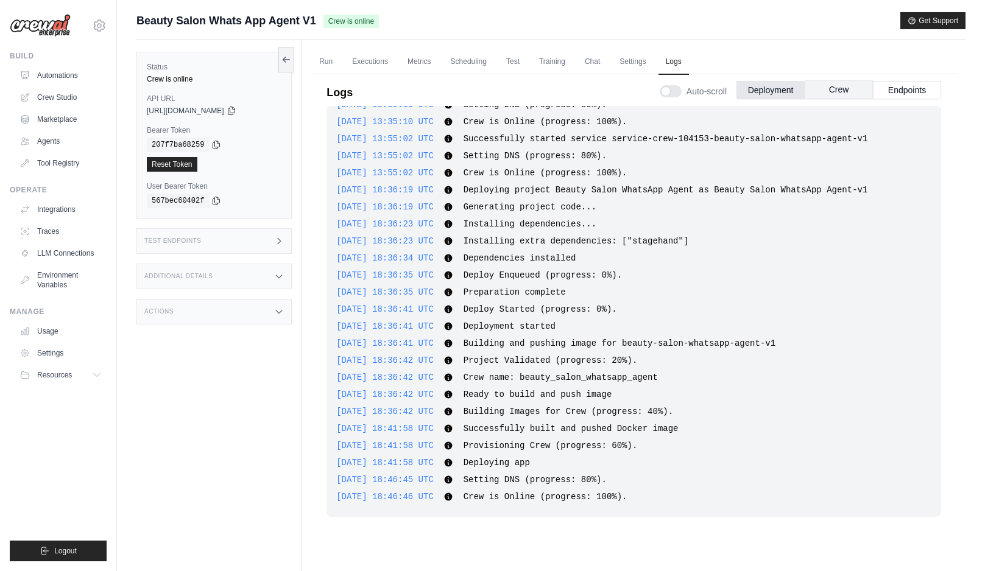
click at [833, 87] on button "Crew" at bounding box center [839, 89] width 68 height 18
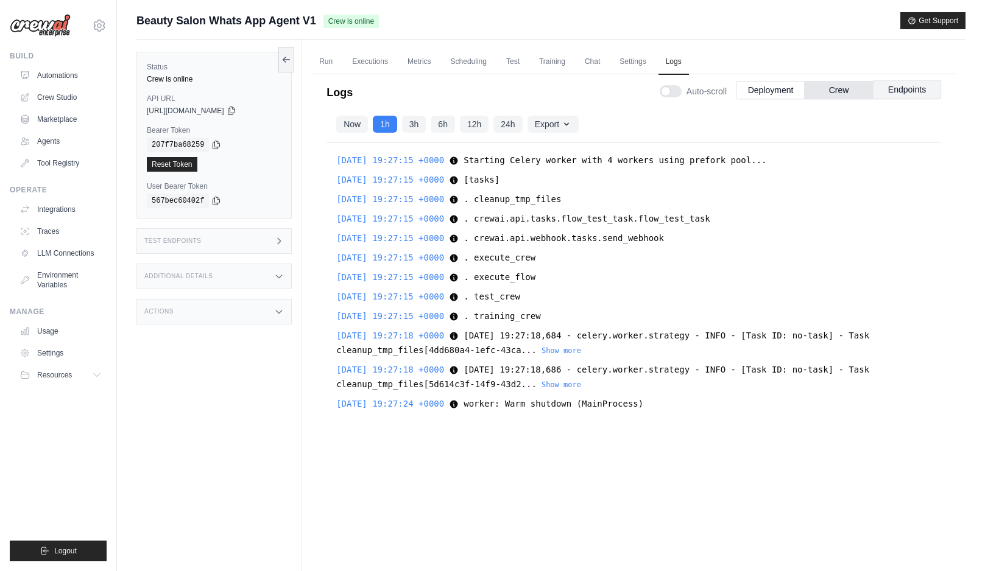
click at [902, 94] on button "Endpoints" at bounding box center [907, 89] width 68 height 18
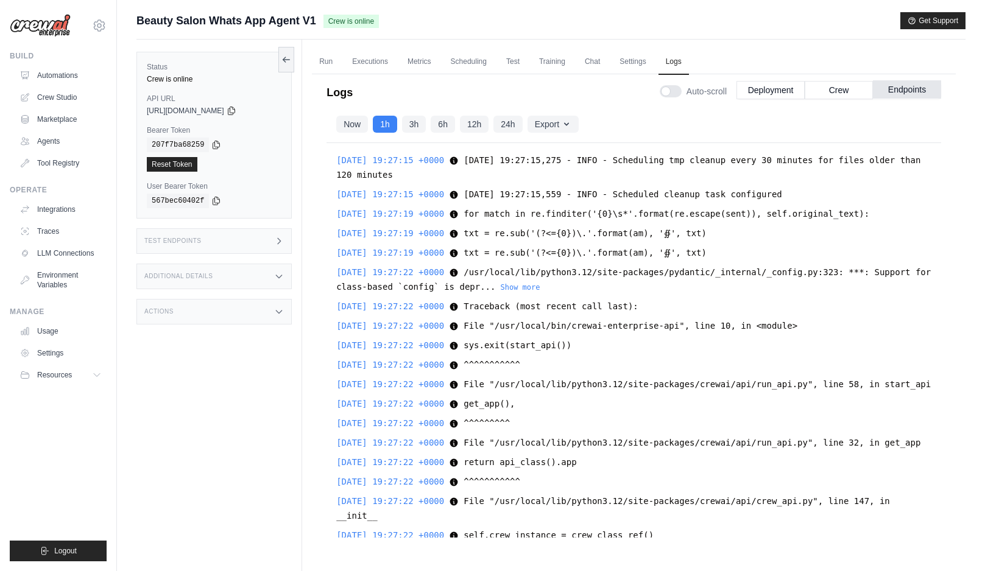
scroll to position [521, 0]
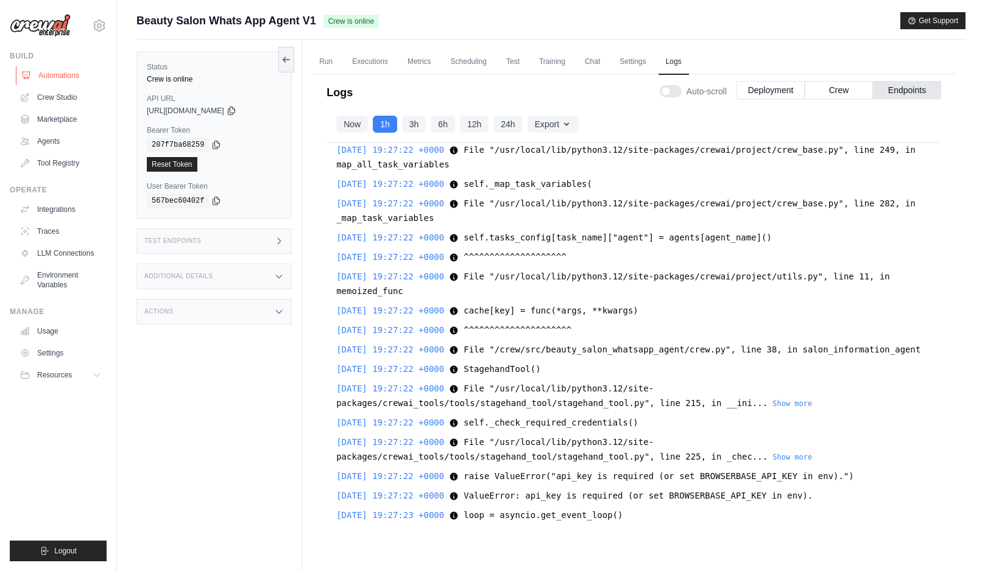
click at [66, 75] on link "Automations" at bounding box center [62, 75] width 92 height 19
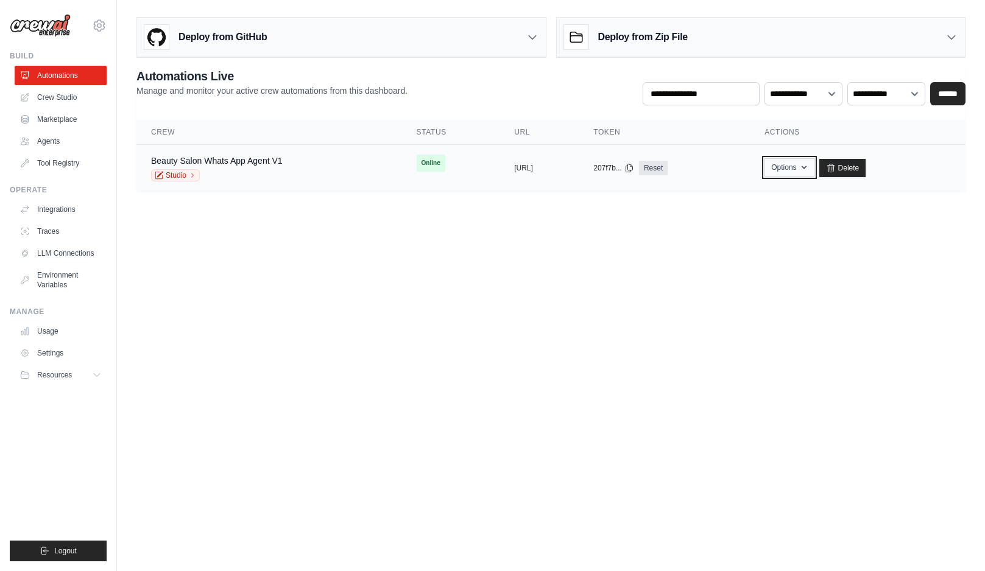
click at [814, 164] on button "Options" at bounding box center [789, 167] width 49 height 18
click at [624, 261] on body "[EMAIL_ADDRESS][DOMAIN_NAME] Settings Build Automations Crew Studio" at bounding box center [492, 285] width 985 height 571
click at [323, 168] on div "Beauty Salon Whats App Agent V1 Studio" at bounding box center [269, 168] width 236 height 27
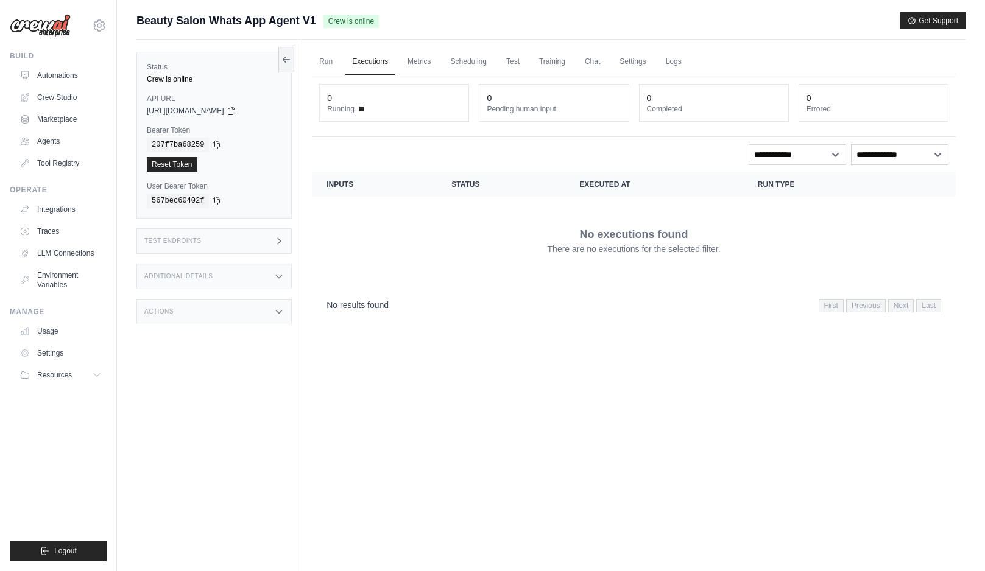
click at [217, 280] on div "Additional Details" at bounding box center [213, 277] width 155 height 26
click at [228, 391] on div "Actions" at bounding box center [213, 384] width 155 height 26
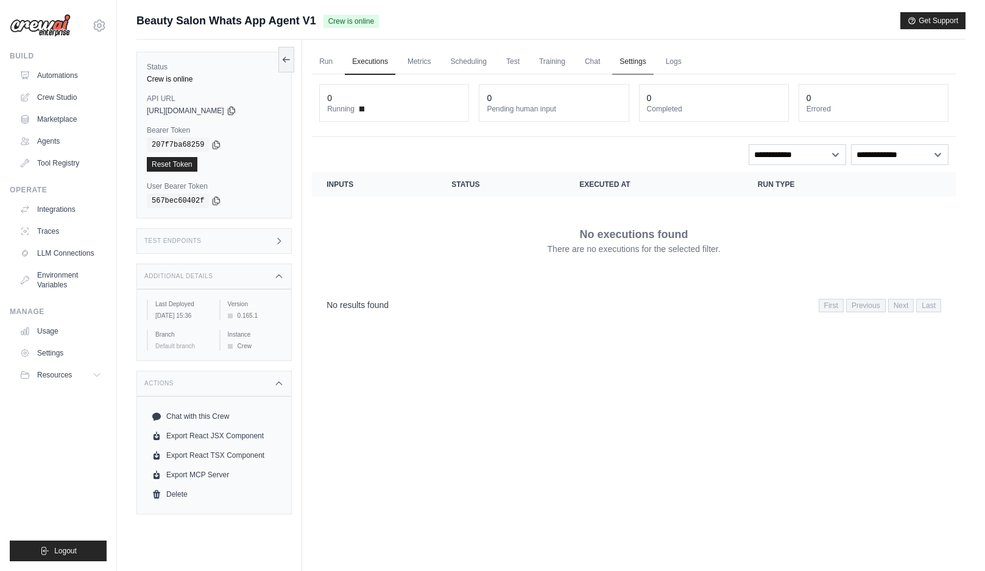
click at [629, 60] on link "Settings" at bounding box center [632, 62] width 41 height 26
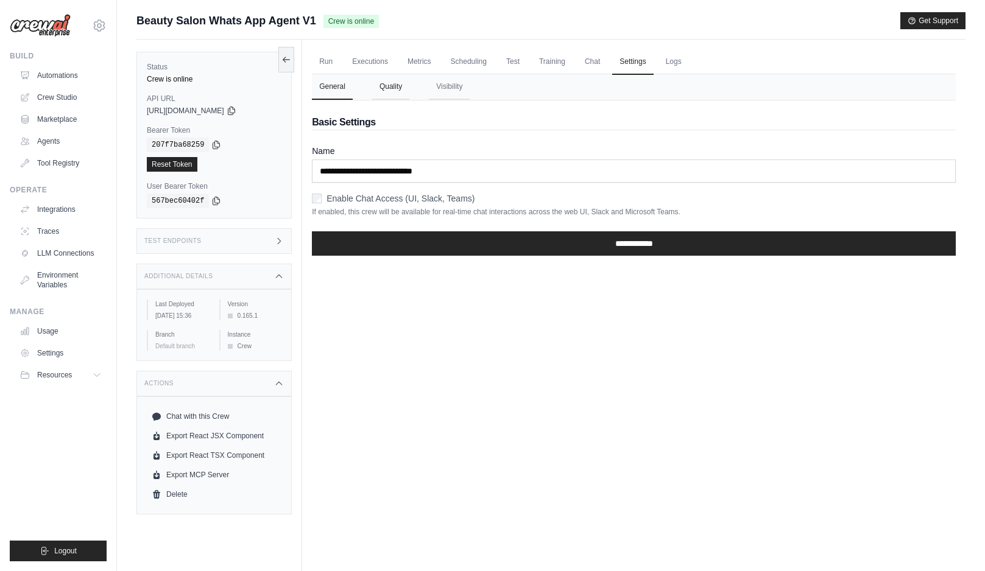
click at [391, 91] on button "Quality" at bounding box center [390, 87] width 37 height 26
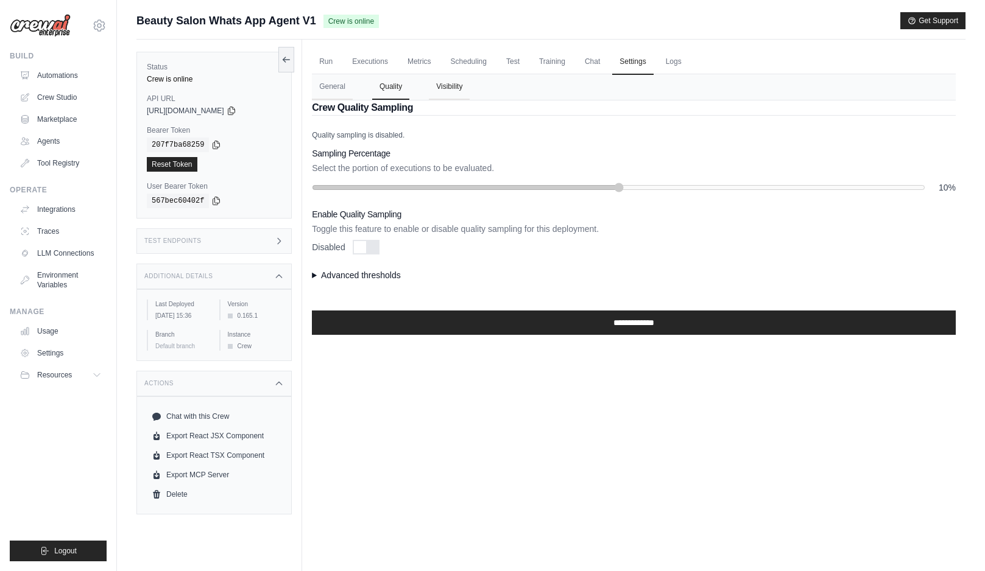
click at [447, 90] on button "Visibility" at bounding box center [449, 87] width 41 height 26
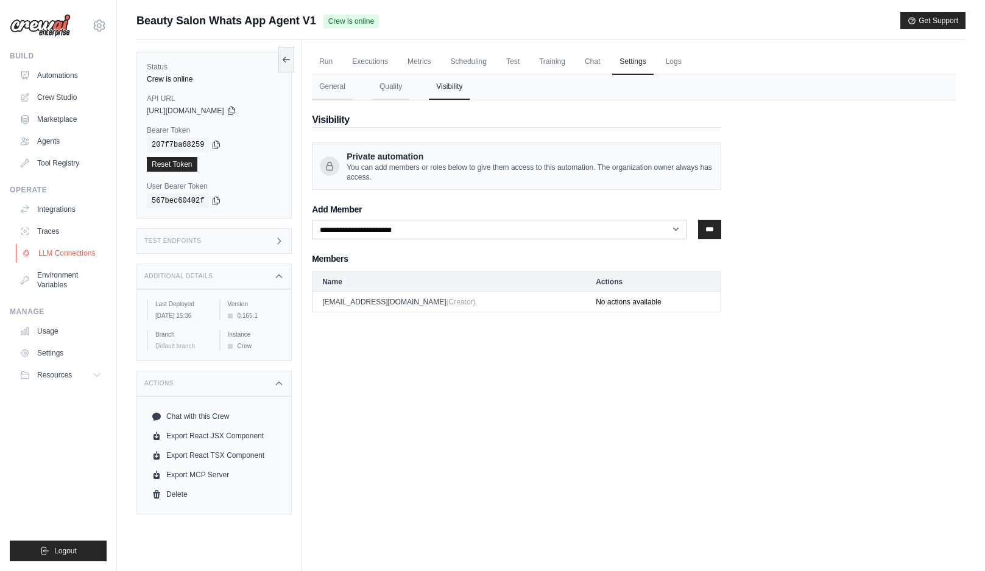
click at [60, 255] on link "LLM Connections" at bounding box center [62, 253] width 92 height 19
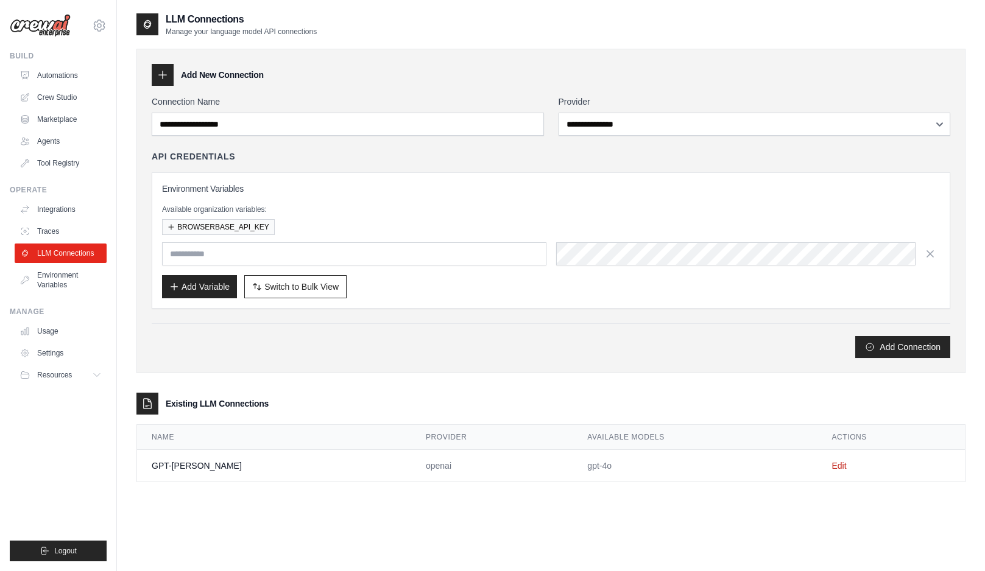
click at [60, 281] on link "Environment Variables" at bounding box center [61, 280] width 92 height 29
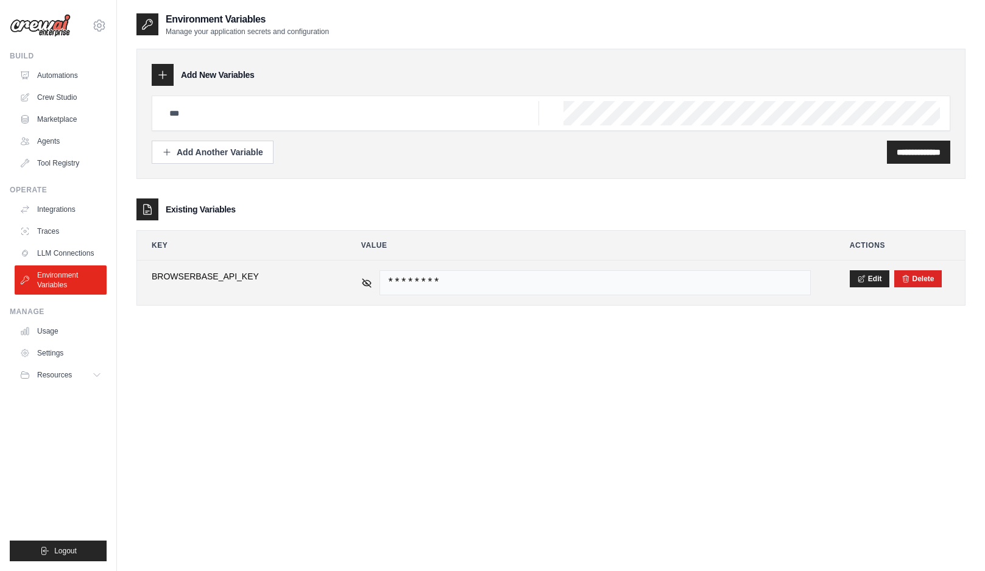
click at [359, 283] on td "********" at bounding box center [586, 283] width 479 height 44
click at [364, 283] on icon at bounding box center [366, 282] width 11 height 11
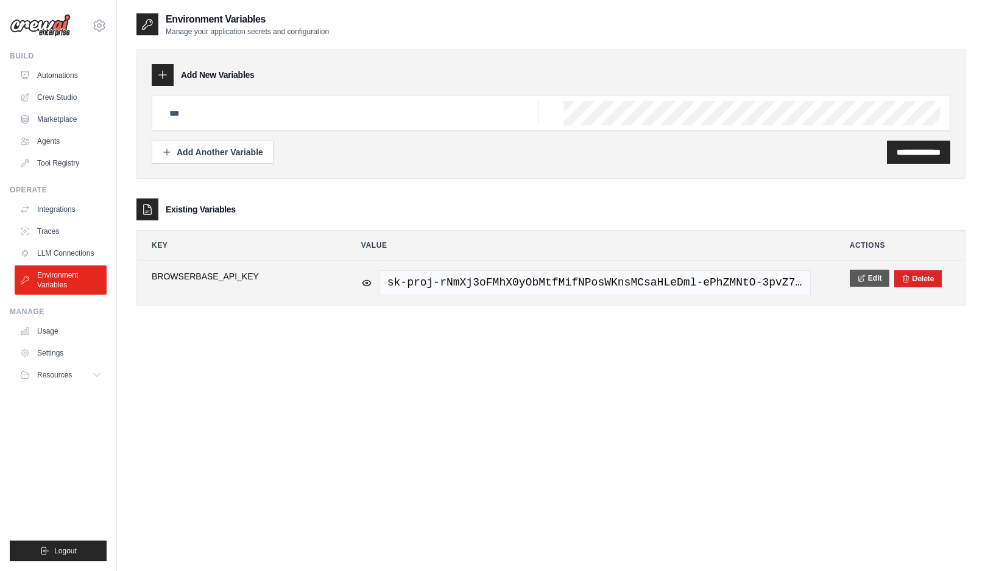
click at [859, 277] on icon at bounding box center [861, 278] width 9 height 9
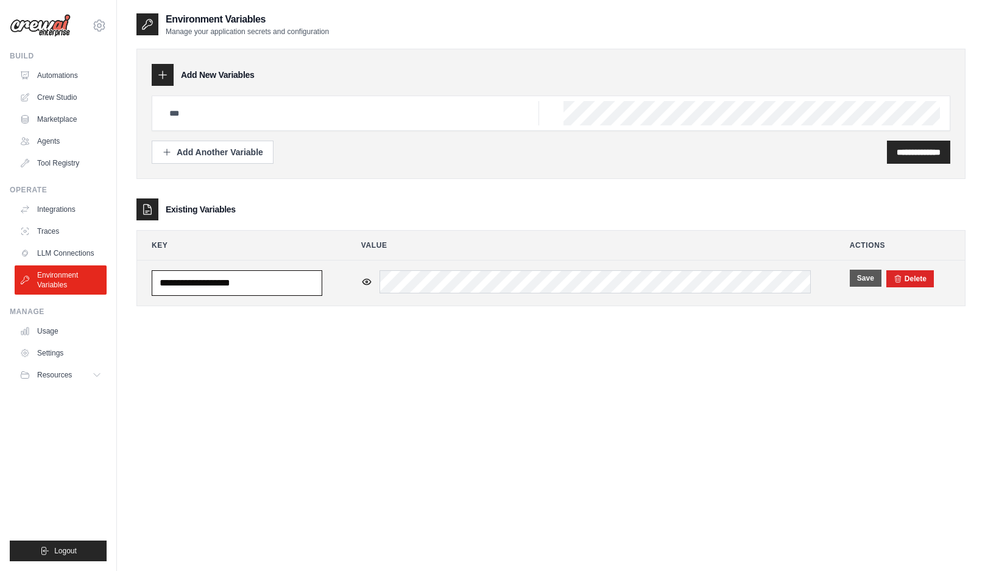
click at [244, 281] on input "**********" at bounding box center [237, 283] width 171 height 26
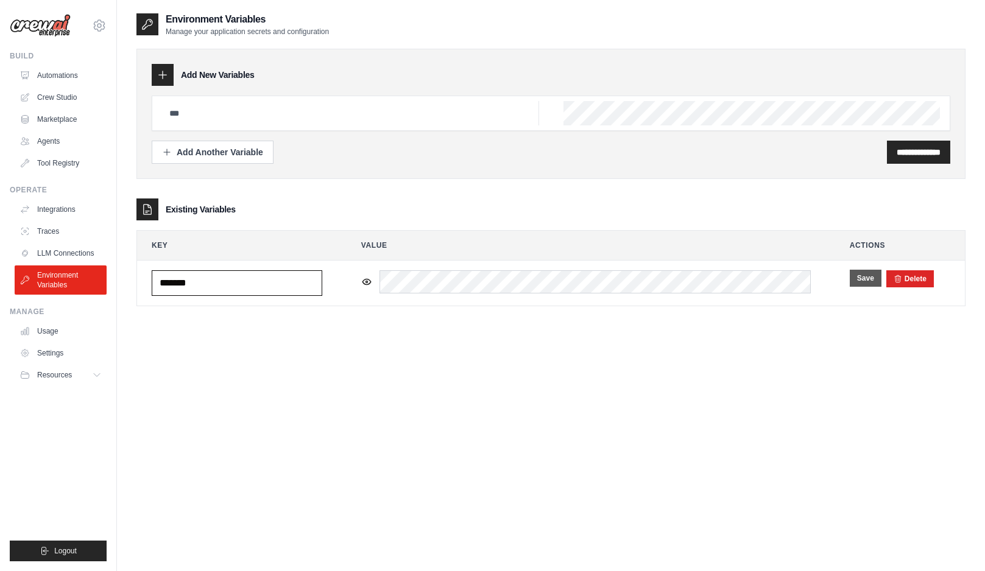
type input "*******"
click at [869, 281] on button "Save" at bounding box center [866, 278] width 32 height 17
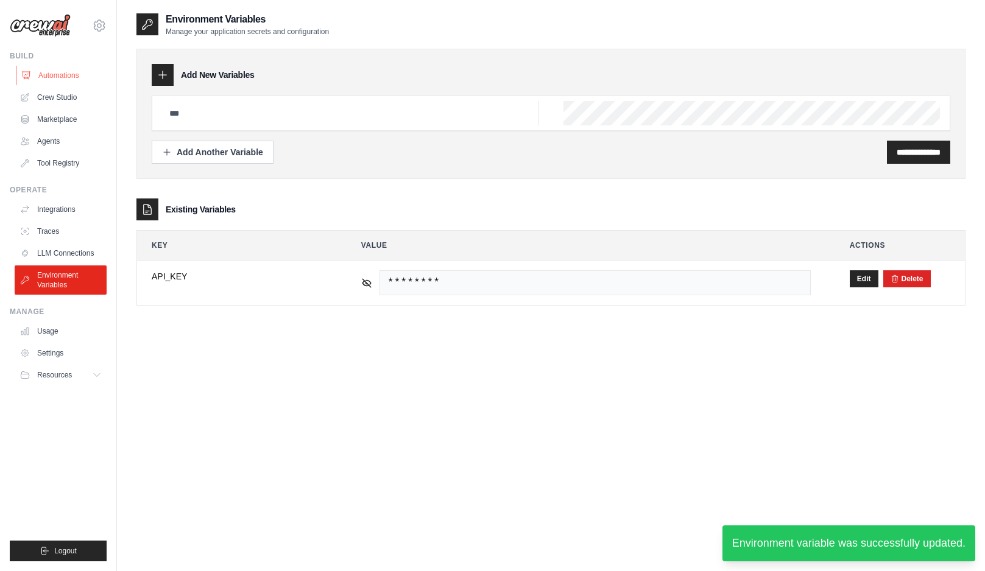
click at [60, 77] on link "Automations" at bounding box center [62, 75] width 92 height 19
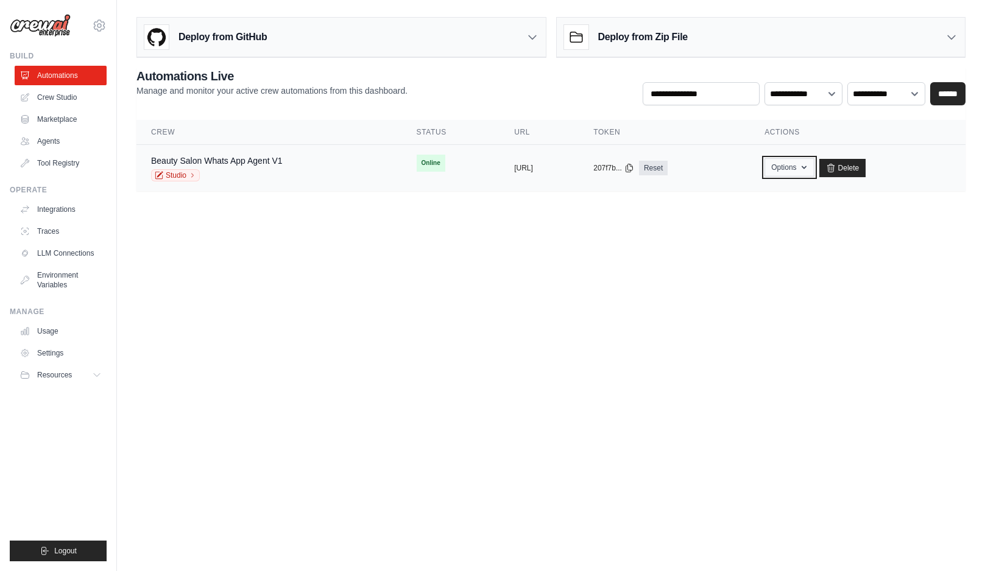
click at [814, 176] on button "Options" at bounding box center [789, 167] width 49 height 18
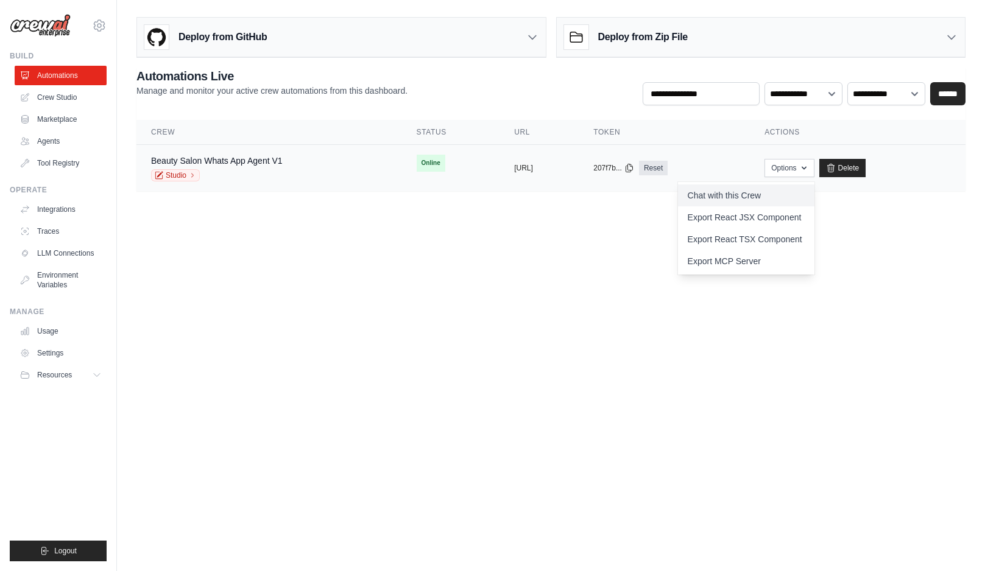
click at [798, 196] on link "Chat with this Crew" at bounding box center [746, 196] width 136 height 22
click at [462, 247] on body "sakamoto@waproject.com.br Settings Build Automations Crew Studio" at bounding box center [492, 285] width 985 height 571
click at [500, 172] on td "copied https://beauty-salon-whatsapp-agent" at bounding box center [539, 168] width 79 height 47
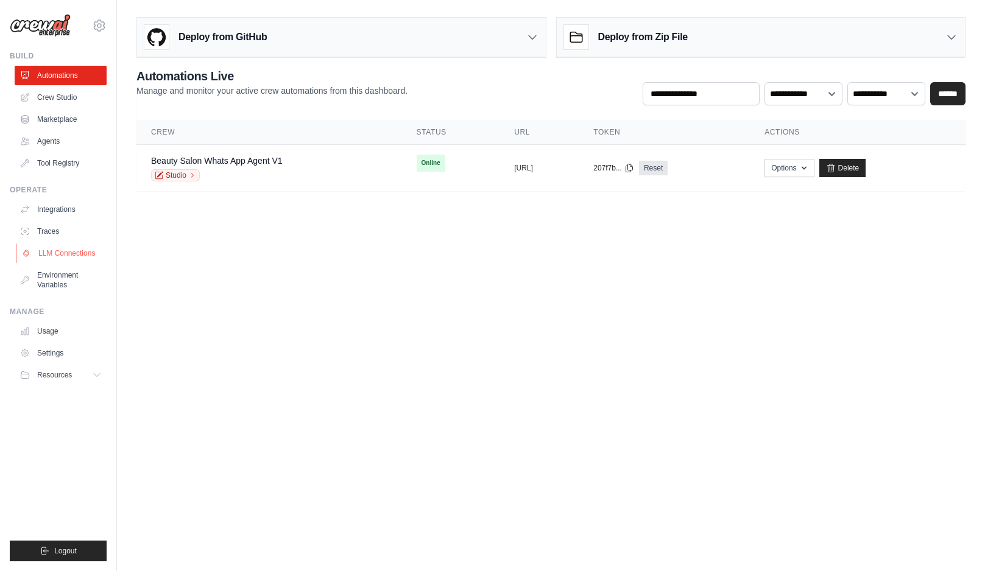
click at [66, 255] on link "LLM Connections" at bounding box center [62, 253] width 92 height 19
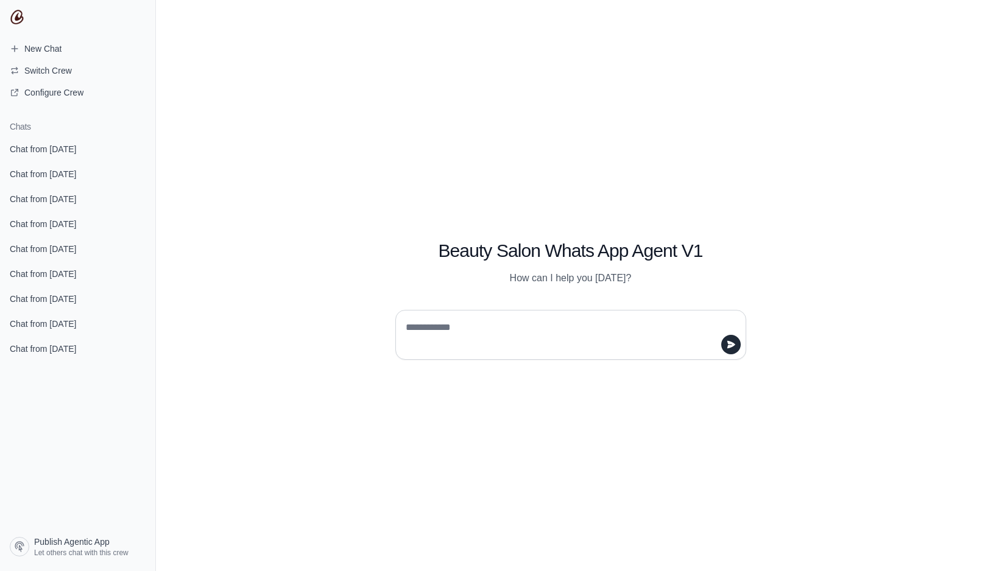
click at [466, 322] on textarea at bounding box center [567, 335] width 328 height 34
type textarea "***"
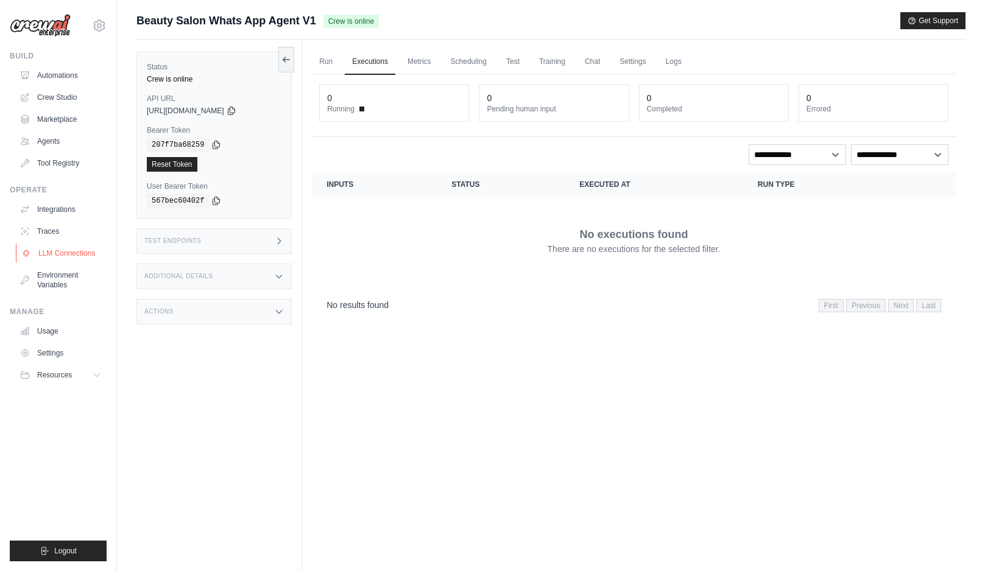
click at [62, 255] on link "LLM Connections" at bounding box center [62, 253] width 92 height 19
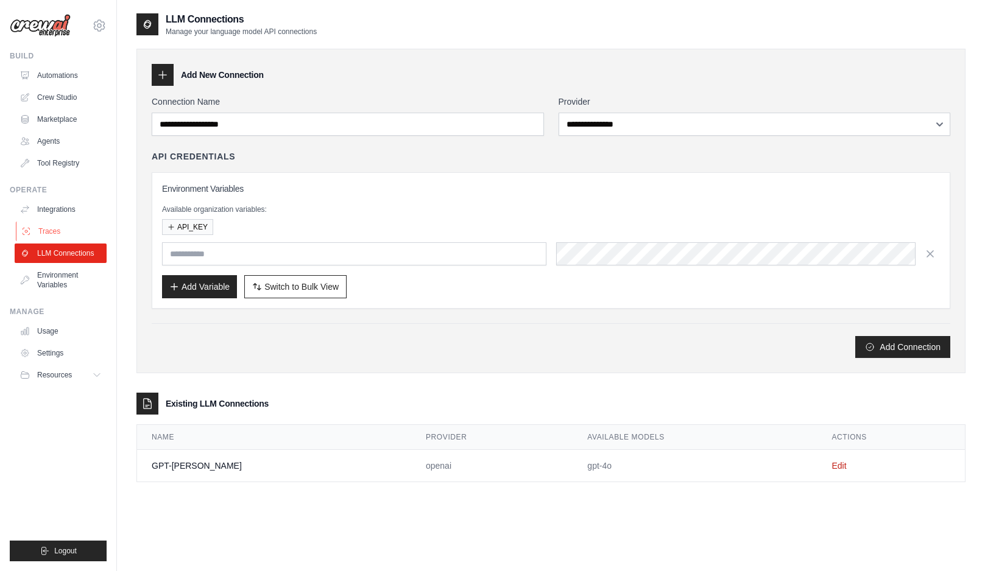
click at [49, 231] on link "Traces" at bounding box center [62, 231] width 92 height 19
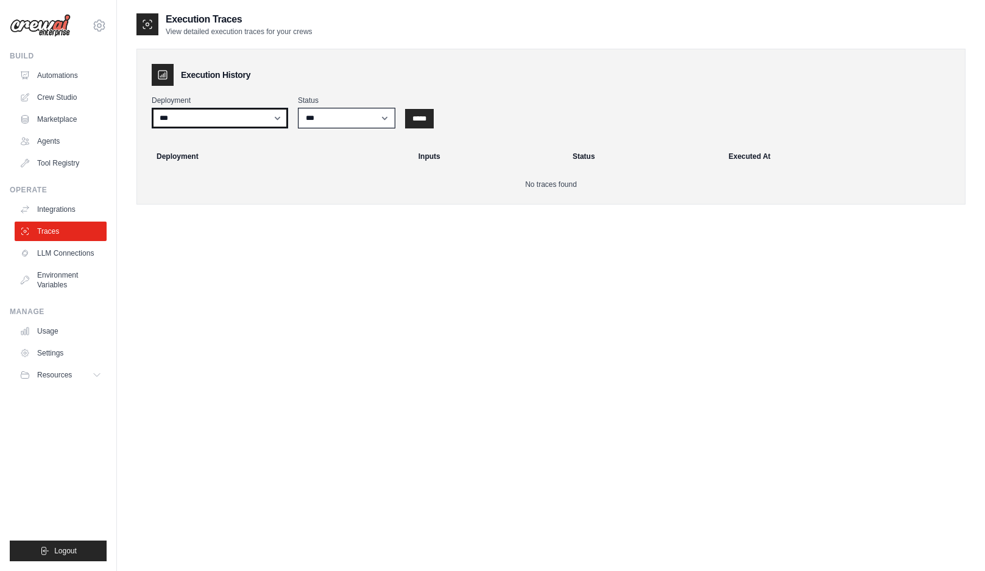
click at [268, 124] on select "**********" at bounding box center [220, 118] width 136 height 21
select select "******"
click at [428, 118] on input "*****" at bounding box center [419, 118] width 29 height 19
click at [358, 116] on select "*** ********* ******* *****" at bounding box center [346, 118] width 97 height 21
select select "*****"
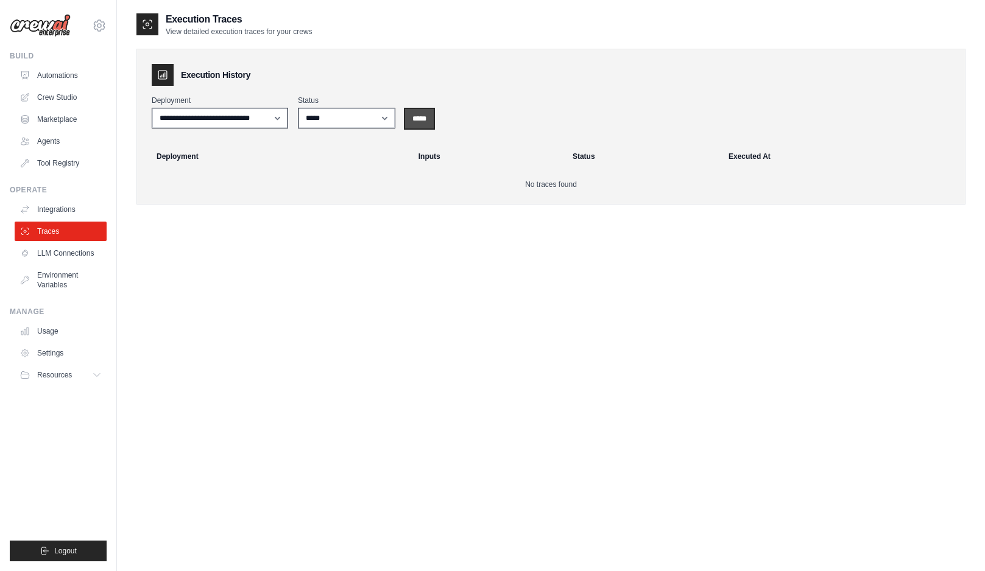
click at [414, 119] on input "*****" at bounding box center [419, 118] width 29 height 19
click at [84, 253] on link "LLM Connections" at bounding box center [61, 253] width 92 height 19
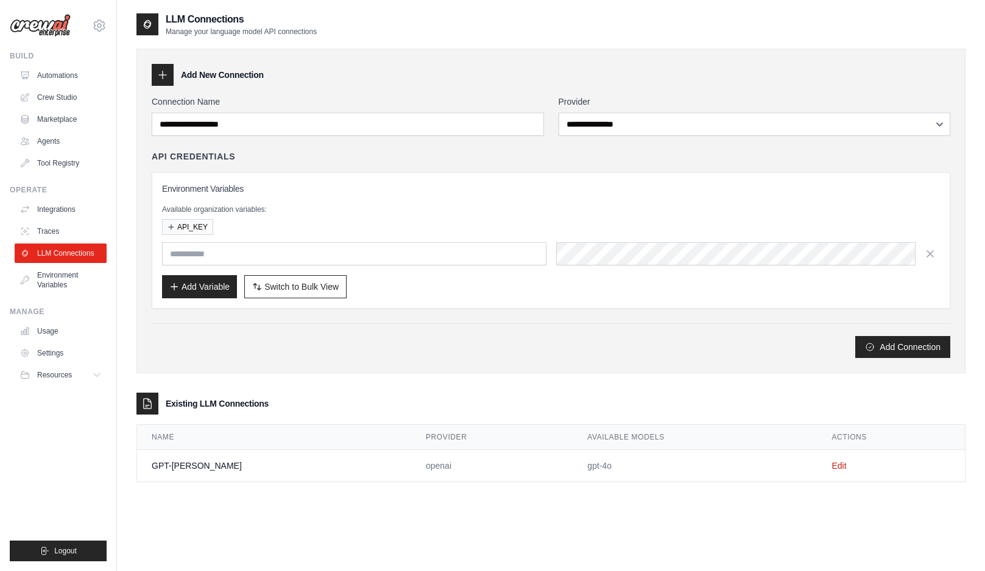
click at [836, 461] on td "Edit" at bounding box center [891, 466] width 148 height 32
click at [836, 469] on link "Edit" at bounding box center [839, 466] width 15 height 10
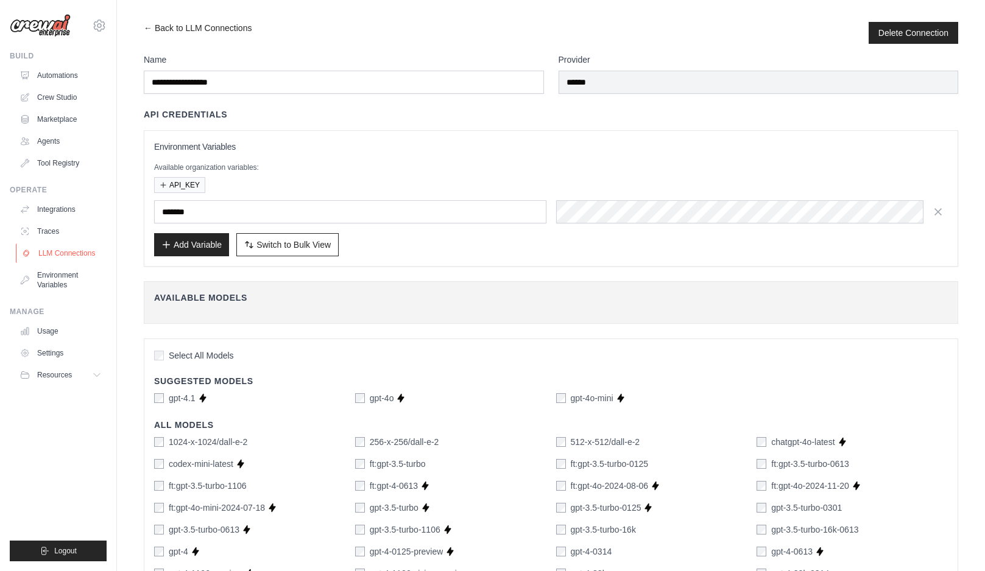
click at [60, 258] on link "LLM Connections" at bounding box center [62, 253] width 92 height 19
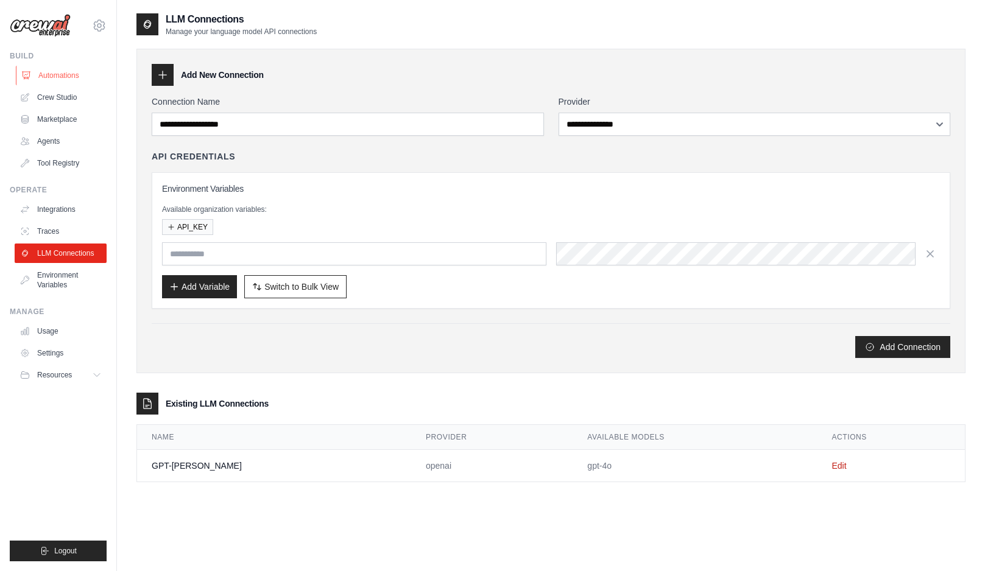
click at [54, 74] on link "Automations" at bounding box center [62, 75] width 92 height 19
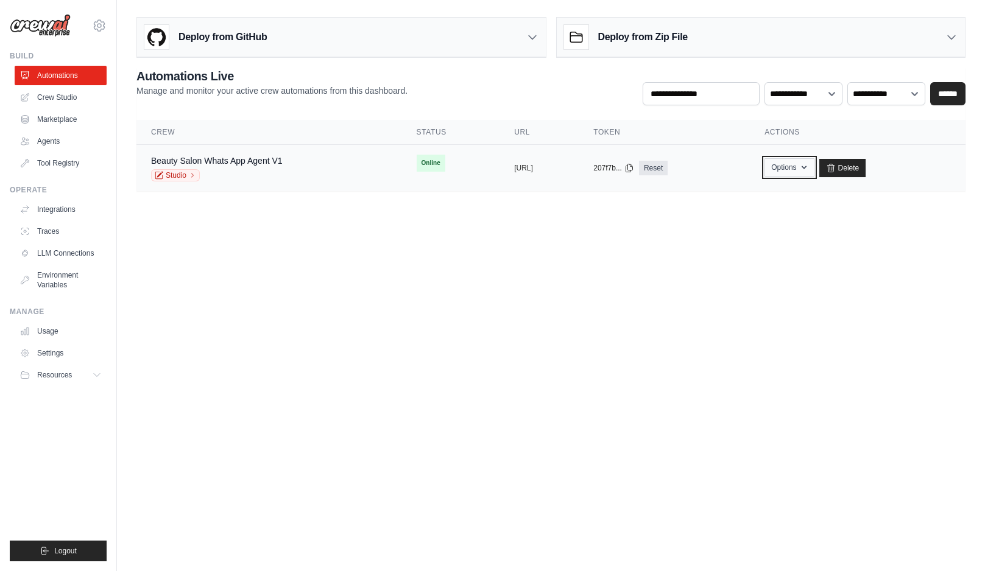
click at [814, 167] on button "Options" at bounding box center [789, 167] width 49 height 18
click at [483, 239] on body "sakamoto@waproject.com.br Settings Build Automations Crew Studio" at bounding box center [492, 285] width 985 height 571
click at [500, 174] on td "copied https://beauty-salon-whatsapp-agent" at bounding box center [539, 168] width 79 height 47
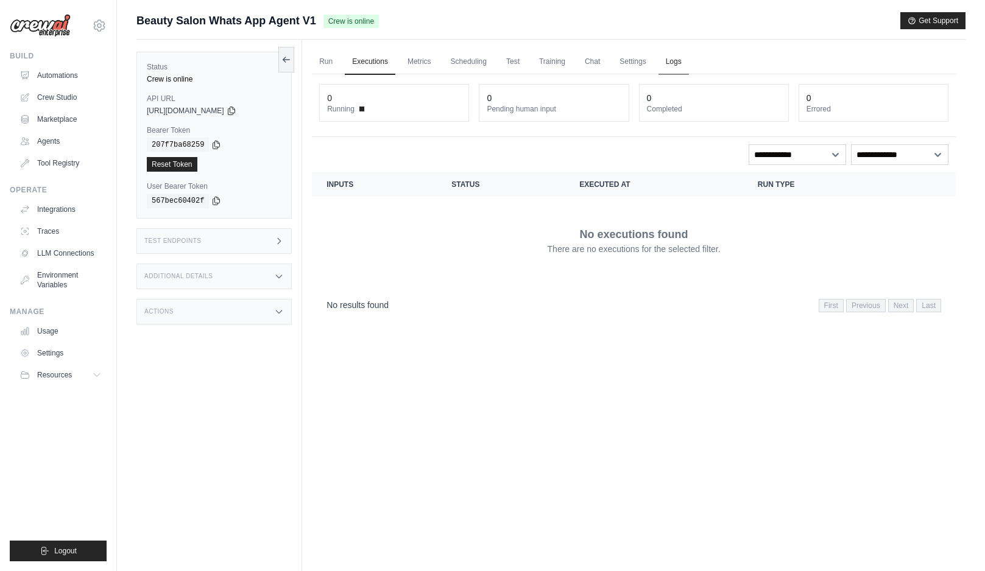
click at [681, 62] on link "Logs" at bounding box center [674, 62] width 30 height 26
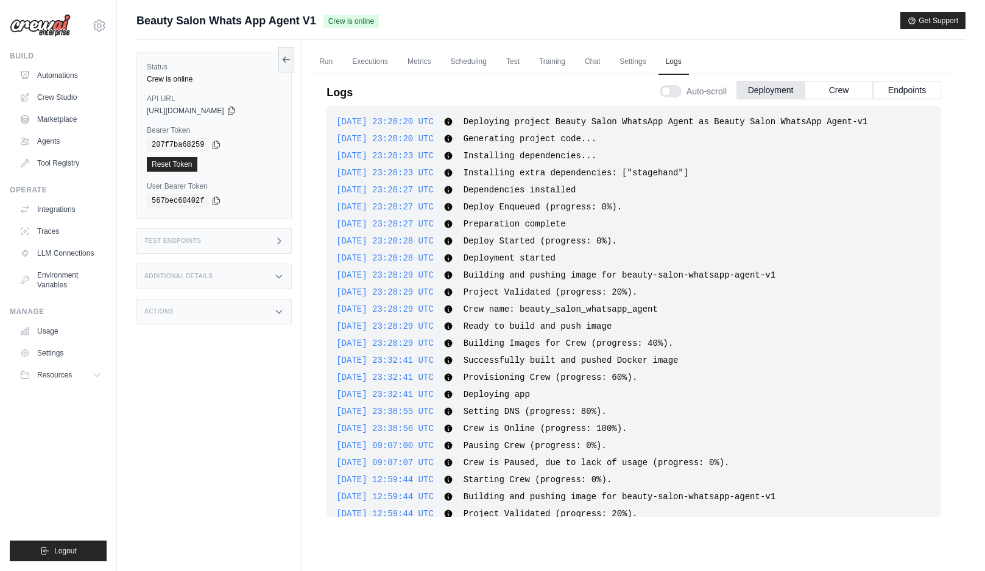
scroll to position [870, 0]
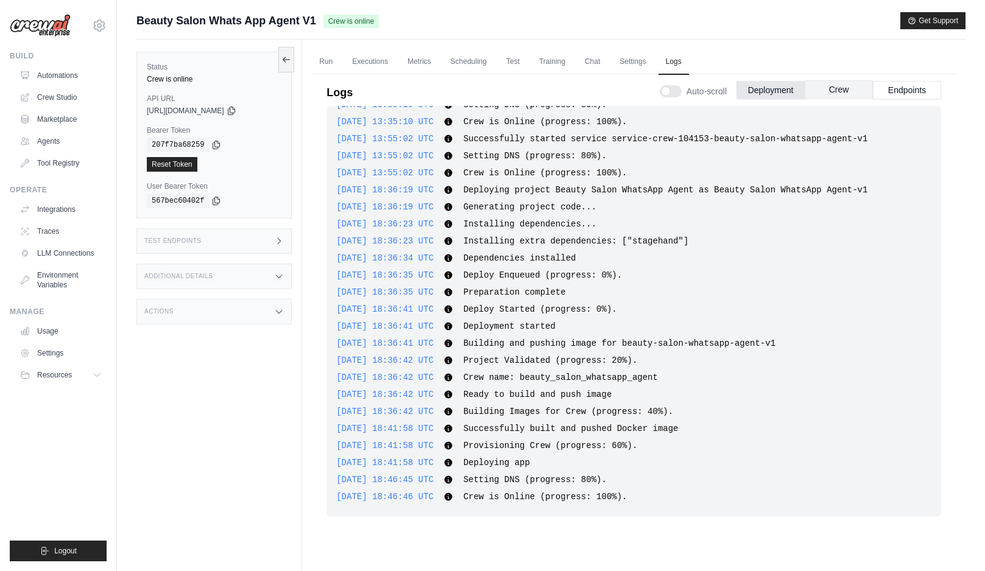
click at [842, 90] on button "Crew" at bounding box center [839, 89] width 68 height 18
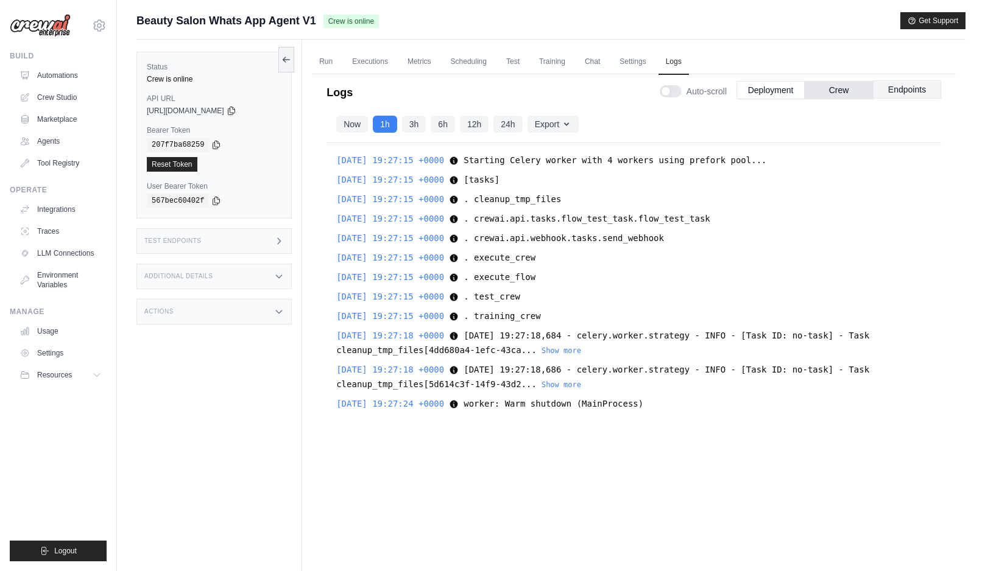
click at [891, 90] on button "Endpoints" at bounding box center [907, 89] width 68 height 18
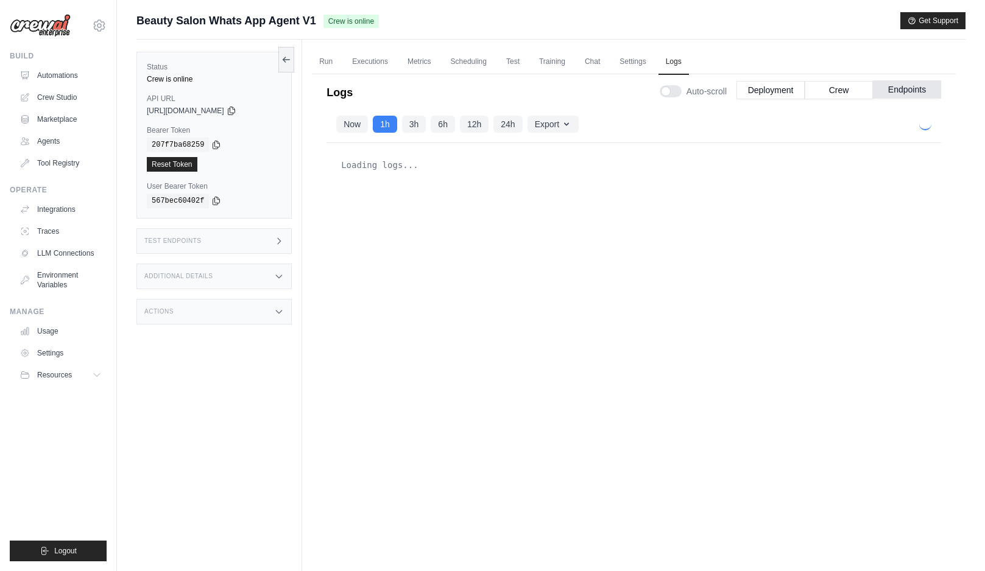
scroll to position [521, 0]
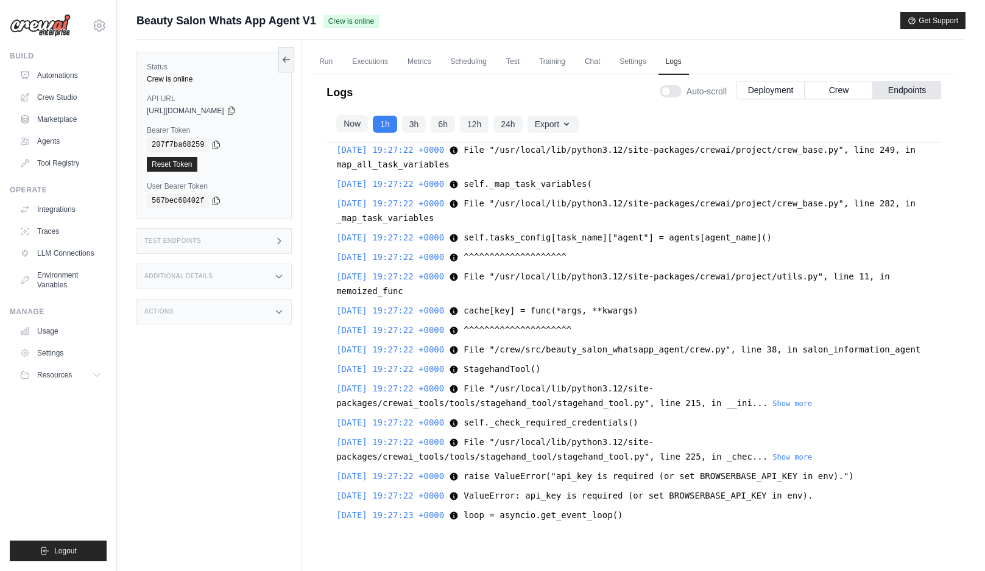
click at [358, 123] on button "Now" at bounding box center [352, 123] width 32 height 17
click at [905, 92] on button "Endpoints" at bounding box center [907, 89] width 68 height 18
click at [838, 85] on button "Crew" at bounding box center [839, 89] width 68 height 18
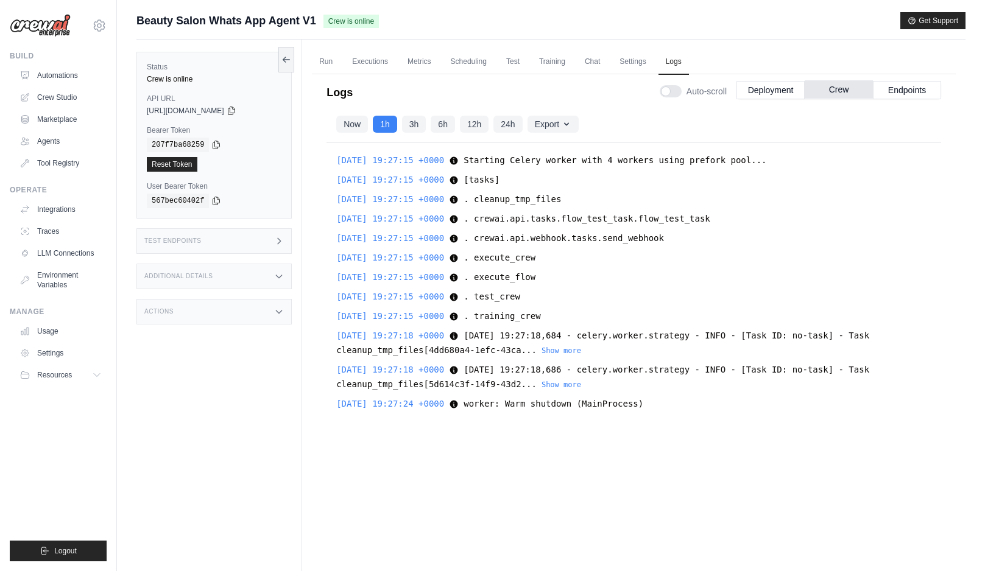
click at [847, 94] on button "Crew" at bounding box center [839, 89] width 68 height 18
click at [909, 90] on button "Endpoints" at bounding box center [907, 89] width 68 height 18
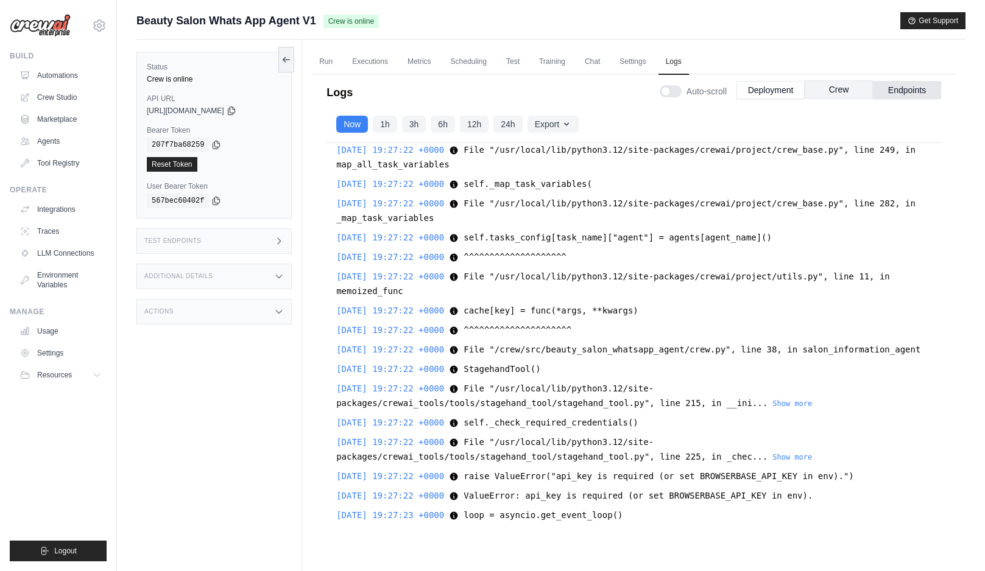
click at [850, 90] on button "Crew" at bounding box center [839, 89] width 68 height 18
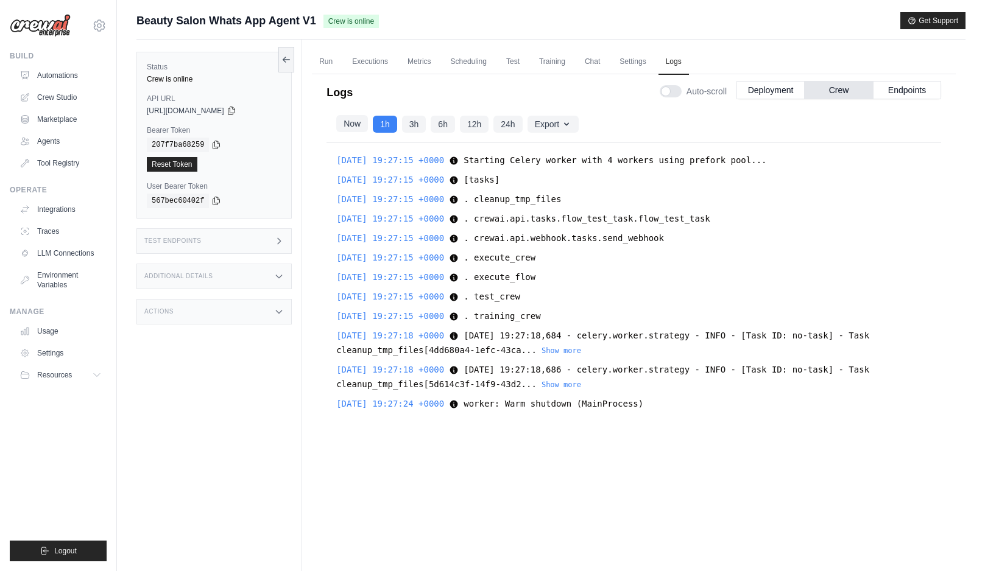
click at [342, 124] on button "Now" at bounding box center [352, 123] width 32 height 17
click at [381, 122] on button "1h" at bounding box center [385, 123] width 24 height 17
click at [899, 88] on button "Endpoints" at bounding box center [907, 89] width 68 height 18
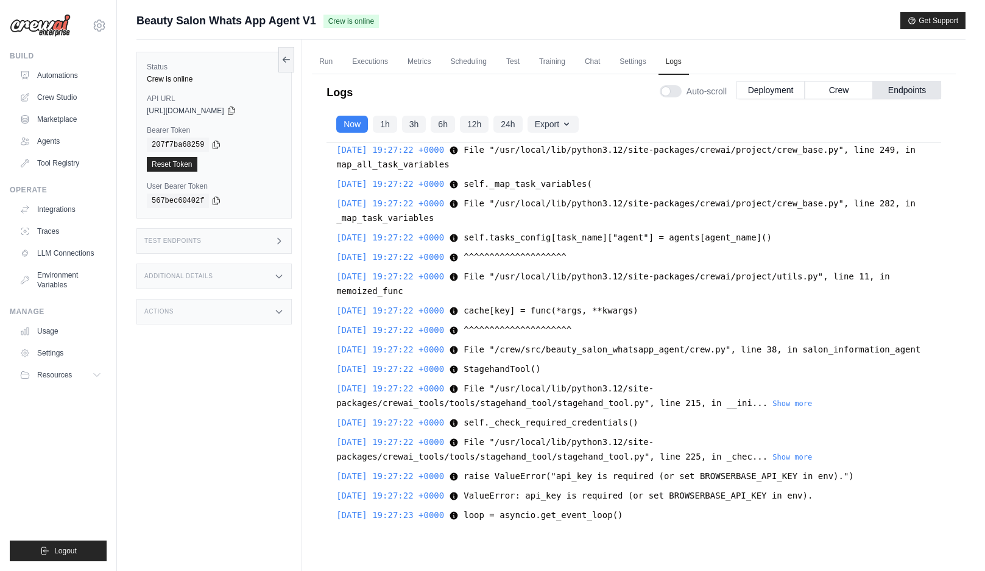
scroll to position [52, 0]
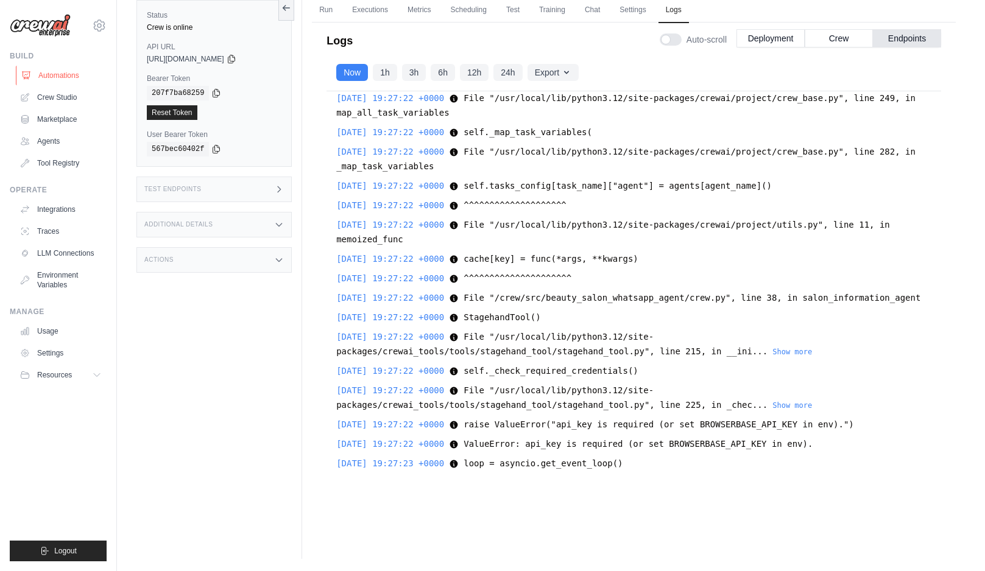
click at [57, 75] on link "Automations" at bounding box center [62, 75] width 92 height 19
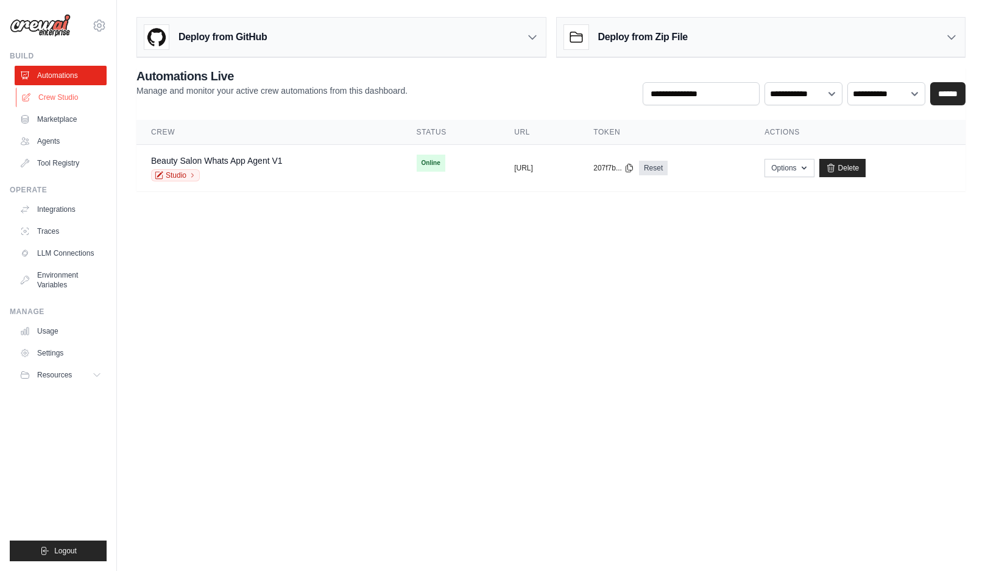
click at [66, 97] on link "Crew Studio" at bounding box center [62, 97] width 92 height 19
click at [812, 164] on button "Options" at bounding box center [789, 167] width 49 height 18
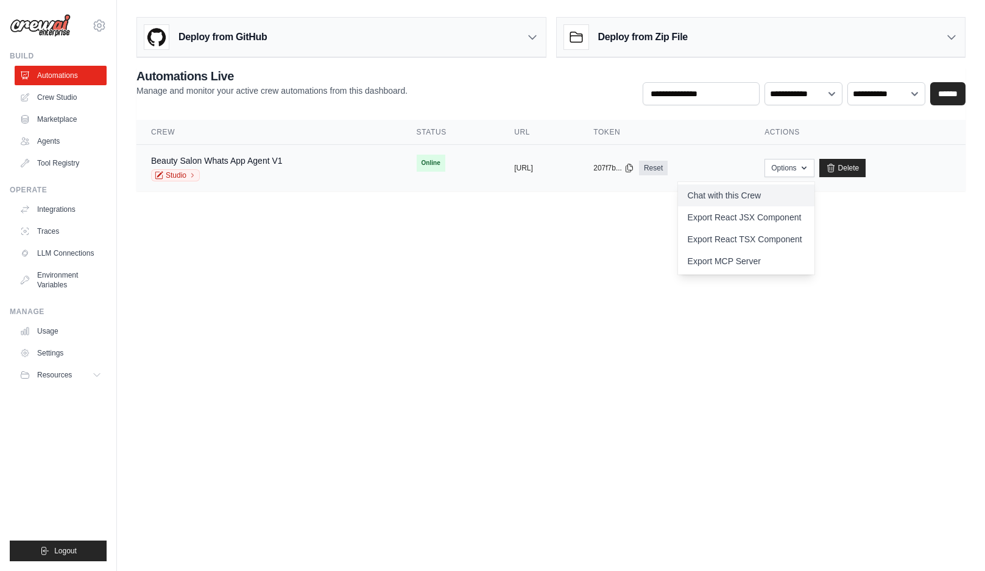
click at [815, 189] on link "Chat with this Crew" at bounding box center [746, 196] width 136 height 22
click at [536, 281] on body "[EMAIL_ADDRESS][DOMAIN_NAME] Settings Build Automations Crew Studio" at bounding box center [492, 285] width 985 height 571
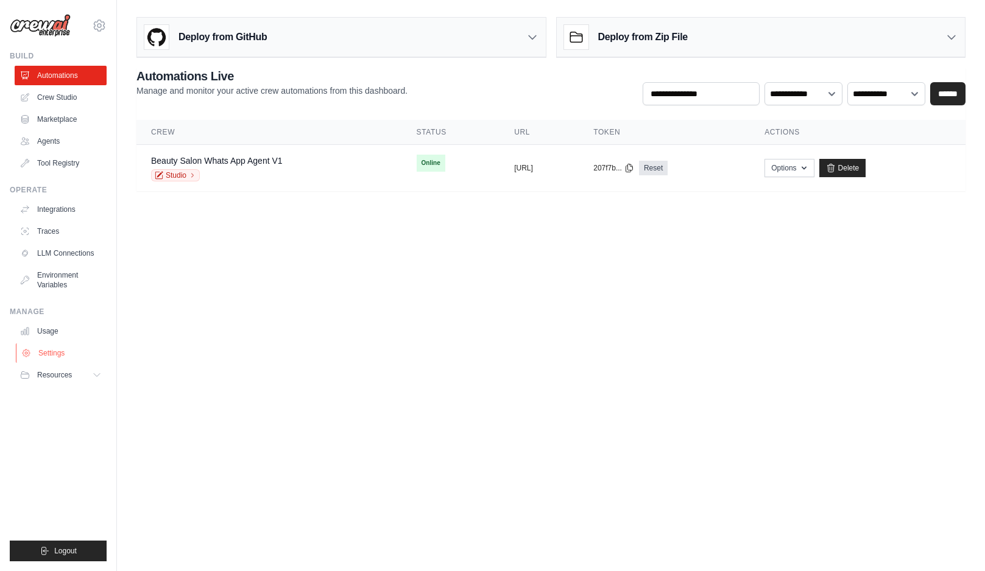
click at [73, 355] on link "Settings" at bounding box center [62, 353] width 92 height 19
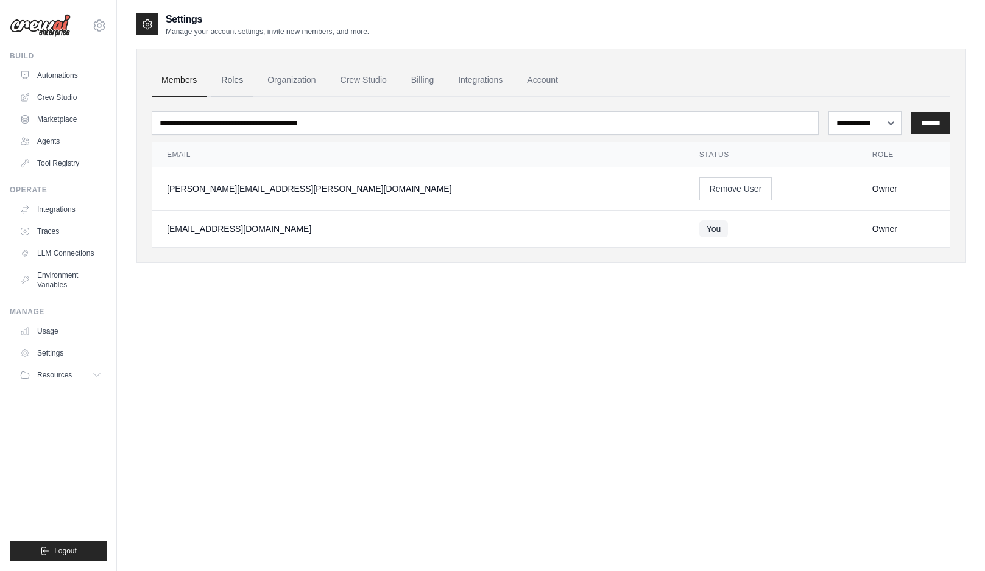
click at [227, 78] on link "Roles" at bounding box center [231, 80] width 41 height 33
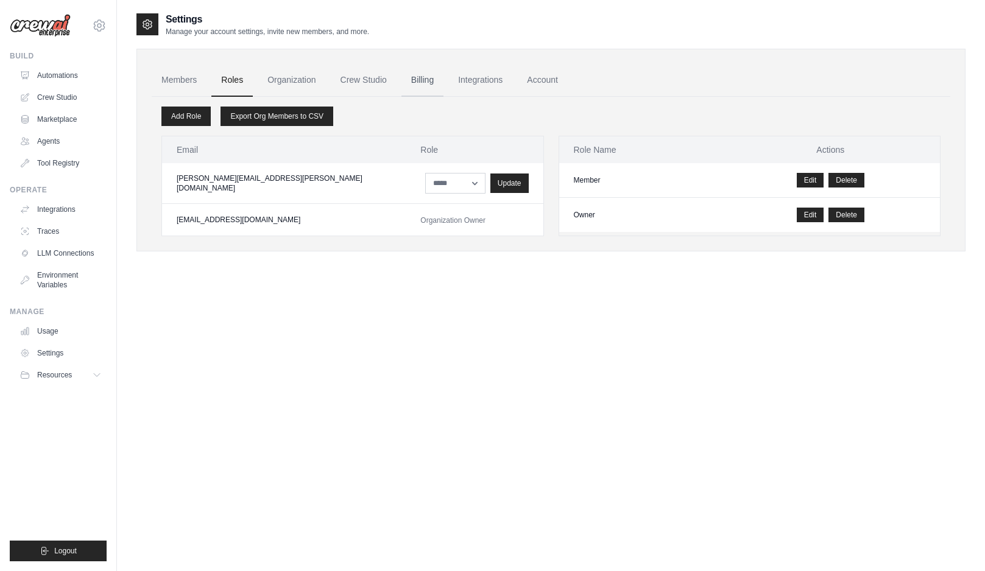
click at [418, 79] on link "Billing" at bounding box center [422, 80] width 42 height 33
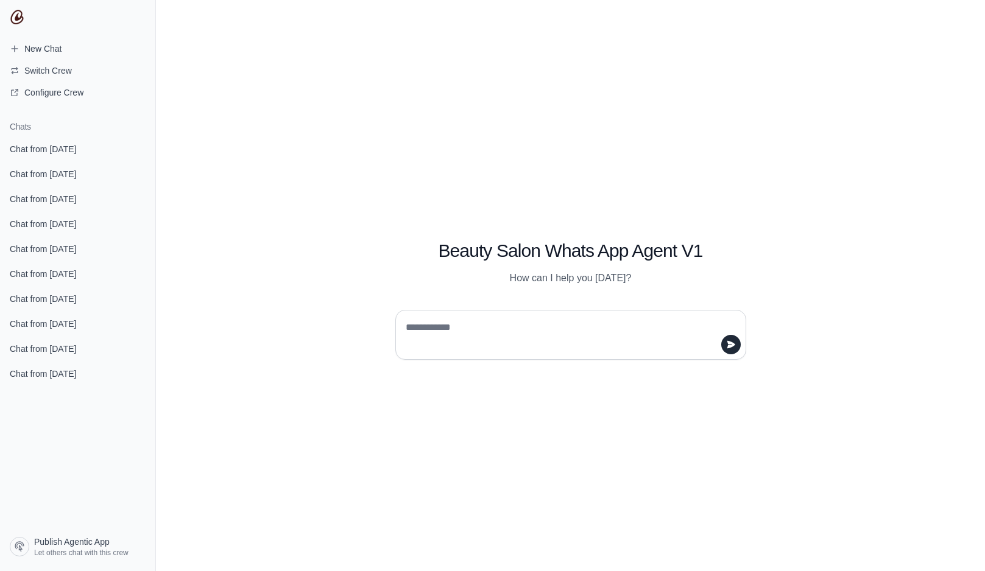
click at [568, 324] on textarea at bounding box center [567, 335] width 328 height 34
type textarea "*****"
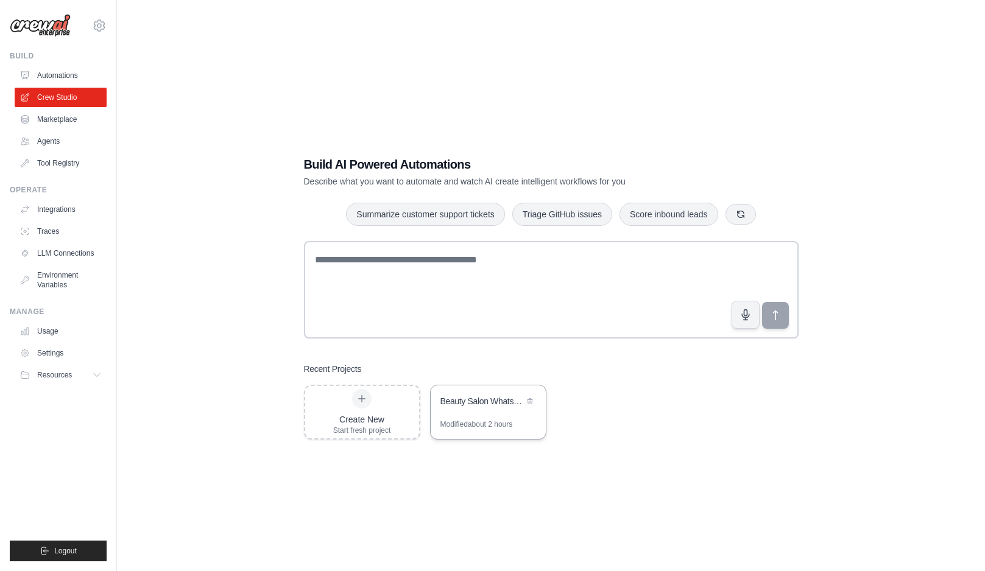
click at [474, 410] on div "Beauty Salon WhatsApp Agent" at bounding box center [488, 403] width 115 height 34
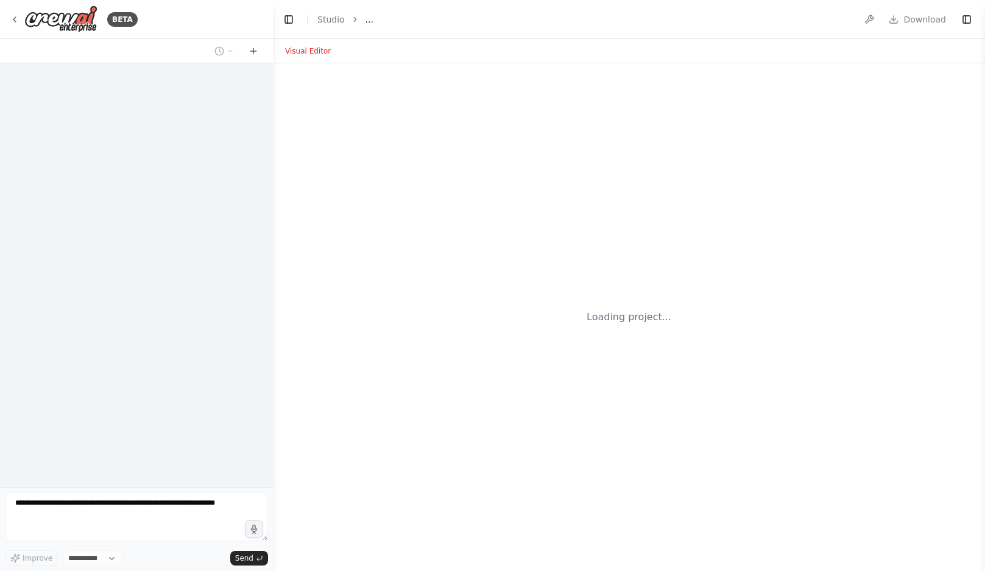
select select "****"
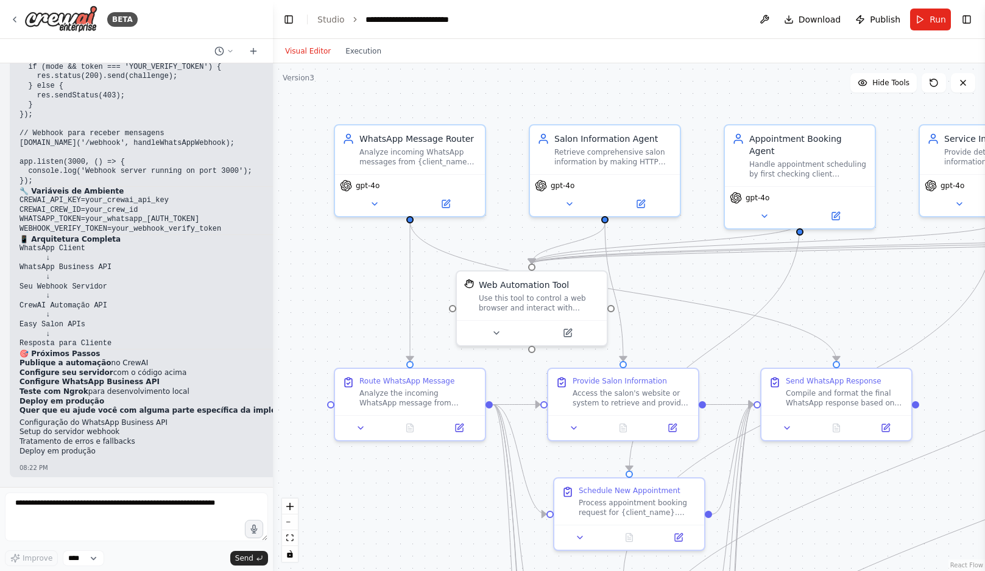
scroll to position [7544, 0]
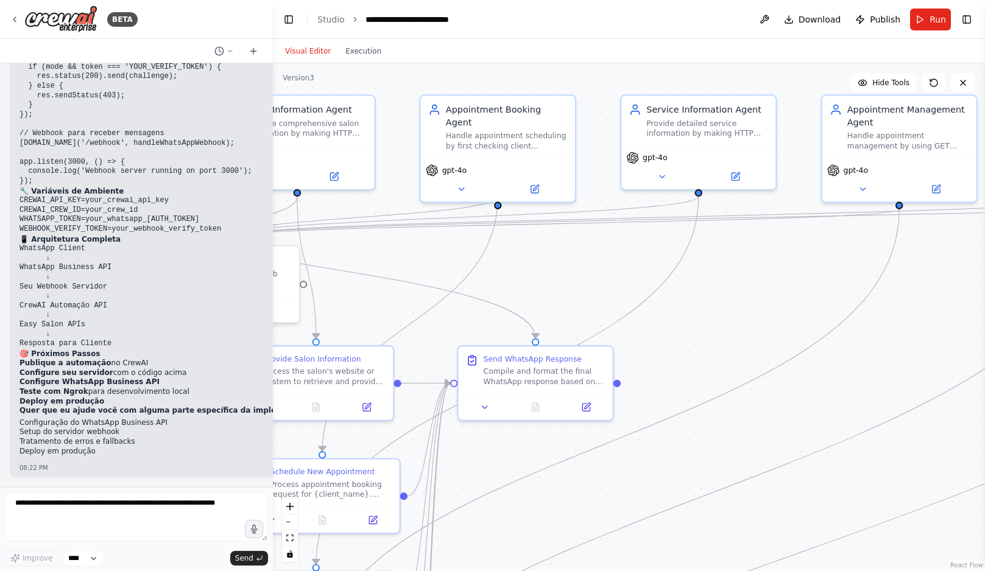
drag, startPoint x: 782, startPoint y: 268, endPoint x: 451, endPoint y: 239, distance: 332.1
click at [456, 239] on div ".deletable-edge-delete-btn { width: 20px; height: 20px; border: 0px solid #ffff…" at bounding box center [629, 317] width 712 height 508
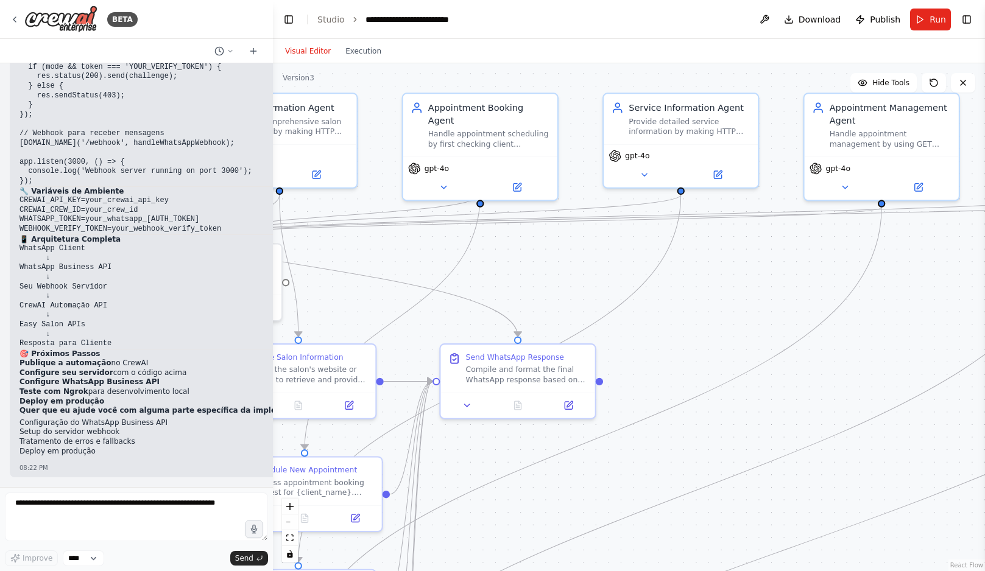
drag, startPoint x: 691, startPoint y: 251, endPoint x: 438, endPoint y: 268, distance: 253.4
click at [447, 269] on div ".deletable-edge-delete-btn { width: 20px; height: 20px; border: 0px solid #ffff…" at bounding box center [629, 317] width 712 height 508
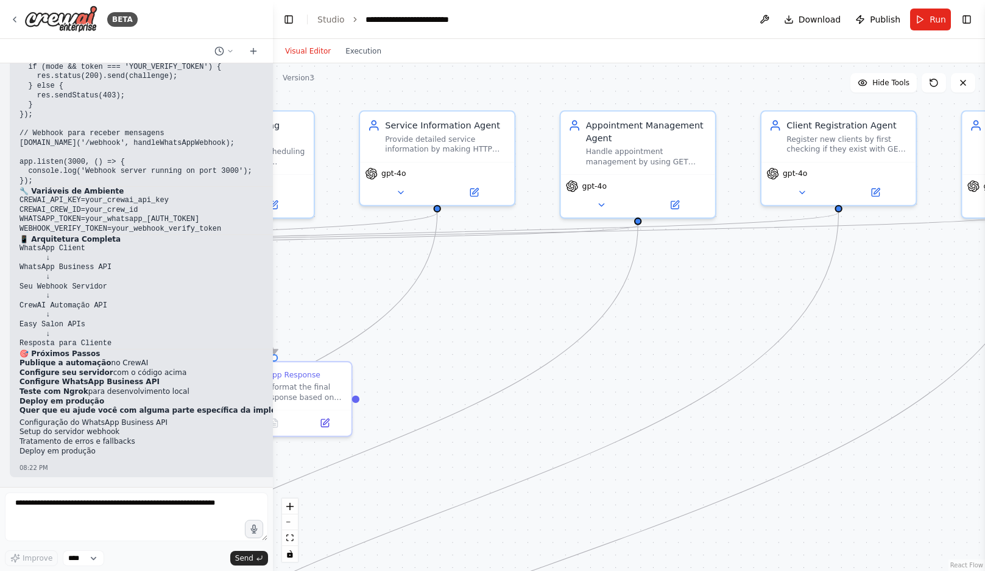
drag, startPoint x: 649, startPoint y: 283, endPoint x: 388, endPoint y: 256, distance: 262.7
click at [406, 264] on div ".deletable-edge-delete-btn { width: 20px; height: 20px; border: 0px solid #ffff…" at bounding box center [629, 317] width 712 height 508
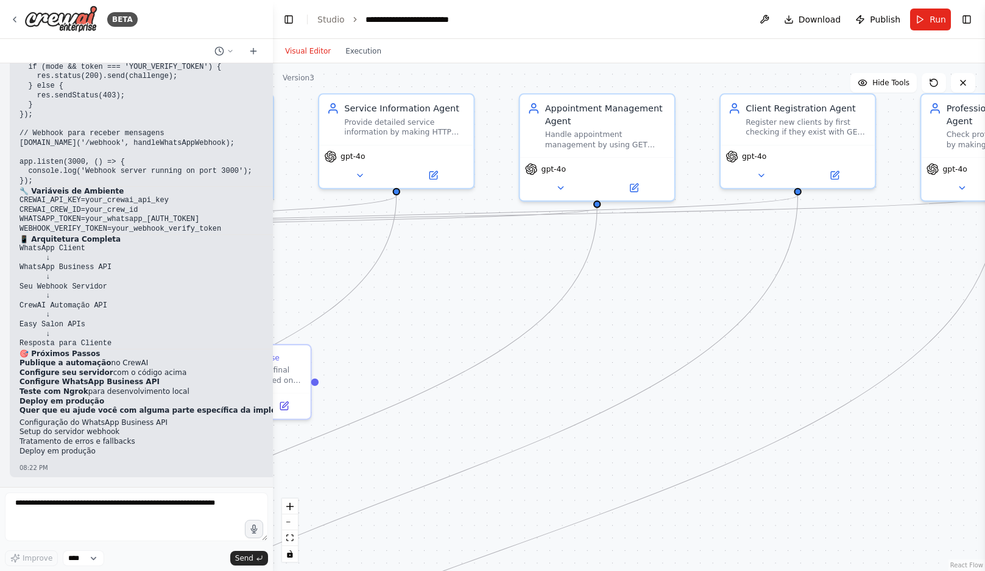
drag, startPoint x: 529, startPoint y: 249, endPoint x: 783, endPoint y: 253, distance: 253.5
click at [772, 252] on div ".deletable-edge-delete-btn { width: 20px; height: 20px; border: 0px solid #ffff…" at bounding box center [629, 317] width 712 height 508
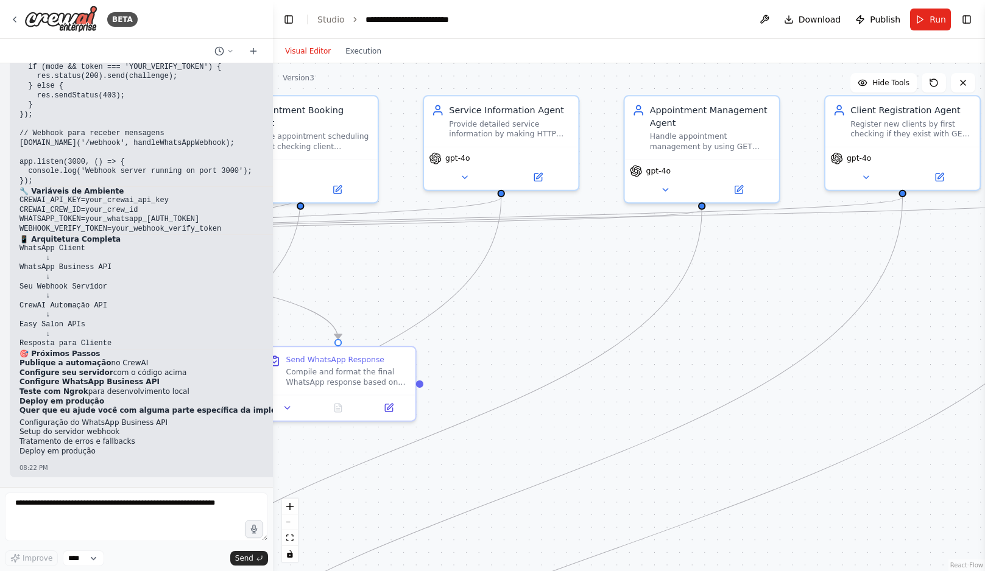
drag, startPoint x: 608, startPoint y: 241, endPoint x: 838, endPoint y: 241, distance: 229.7
click at [828, 241] on div ".deletable-edge-delete-btn { width: 20px; height: 20px; border: 0px solid #ffff…" at bounding box center [629, 317] width 712 height 508
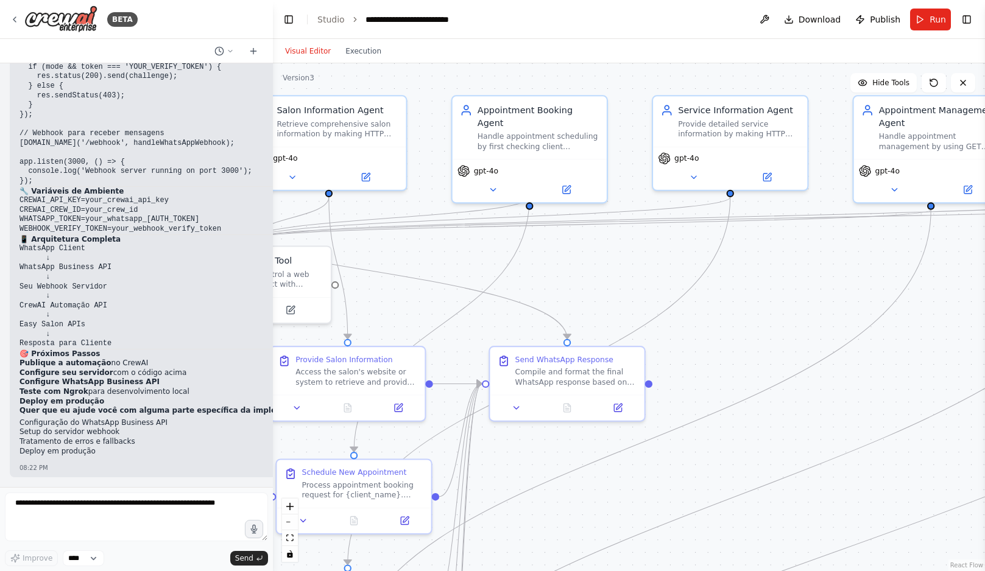
drag, startPoint x: 442, startPoint y: 285, endPoint x: 712, endPoint y: 294, distance: 270.0
click at [710, 294] on div ".deletable-edge-delete-btn { width: 20px; height: 20px; border: 0px solid #ffff…" at bounding box center [629, 317] width 712 height 508
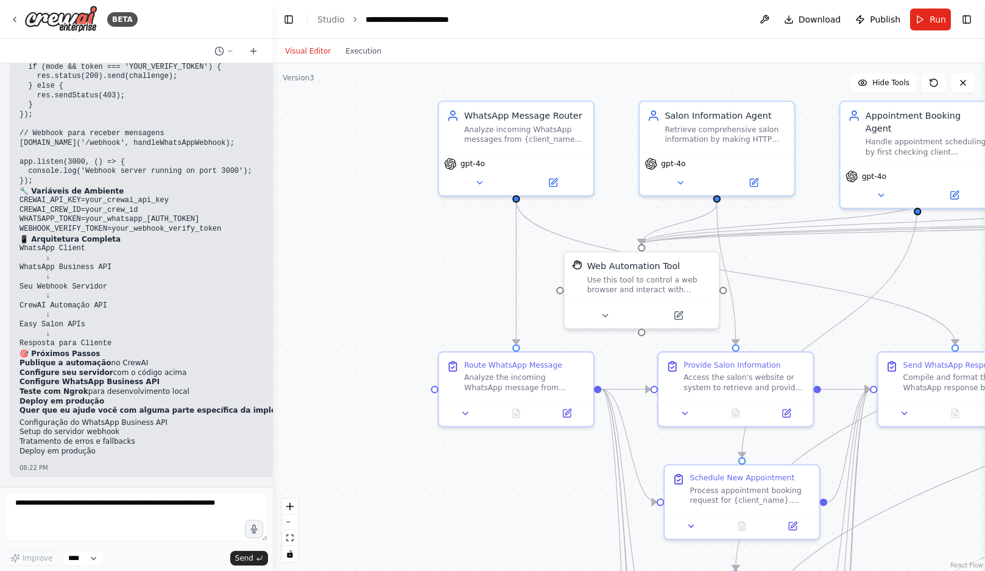
drag, startPoint x: 597, startPoint y: 267, endPoint x: 872, endPoint y: 264, distance: 275.4
click at [871, 264] on div ".deletable-edge-delete-btn { width: 20px; height: 20px; border: 0px solid #ffff…" at bounding box center [629, 317] width 712 height 508
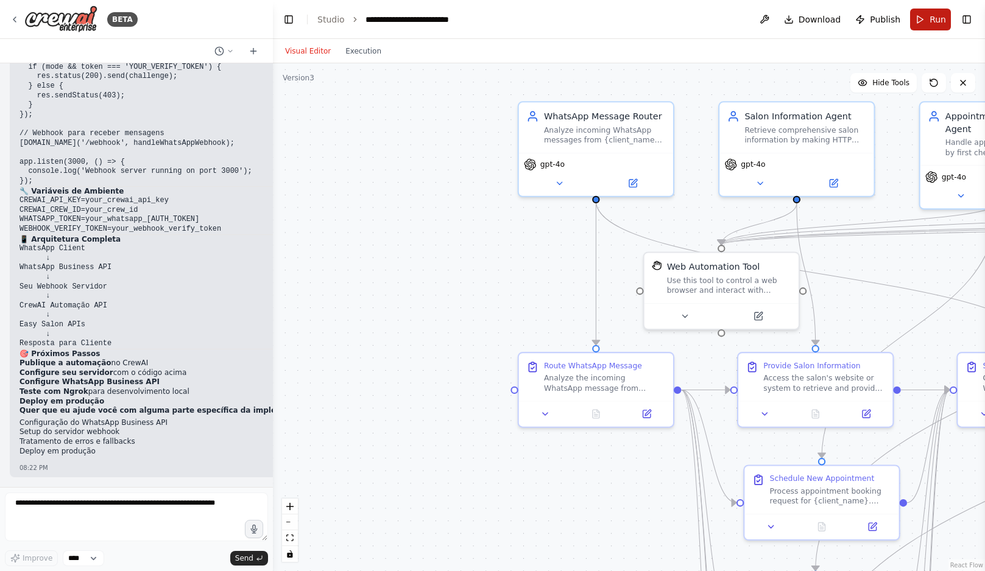
click at [928, 15] on button "Run" at bounding box center [930, 20] width 41 height 22
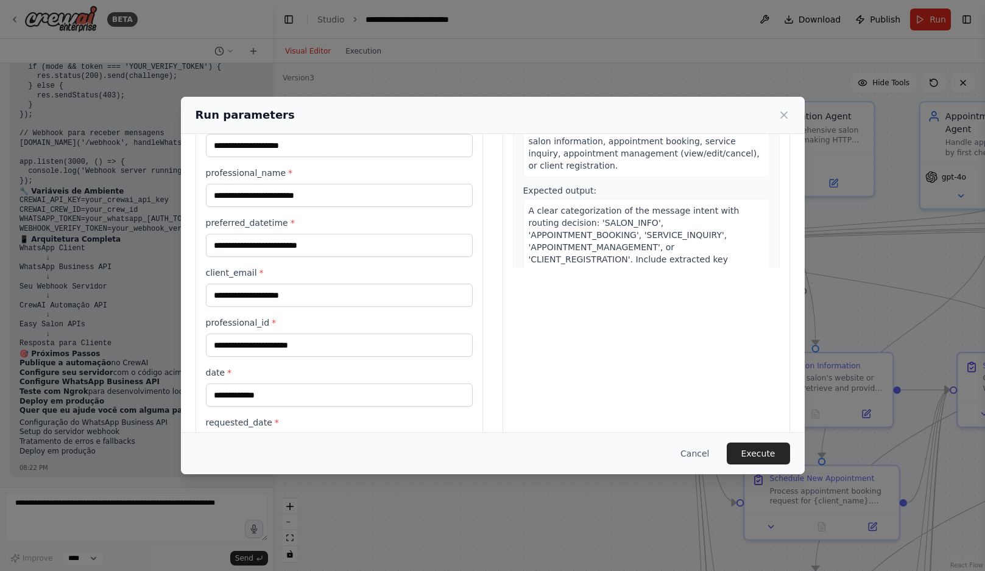
scroll to position [0, 0]
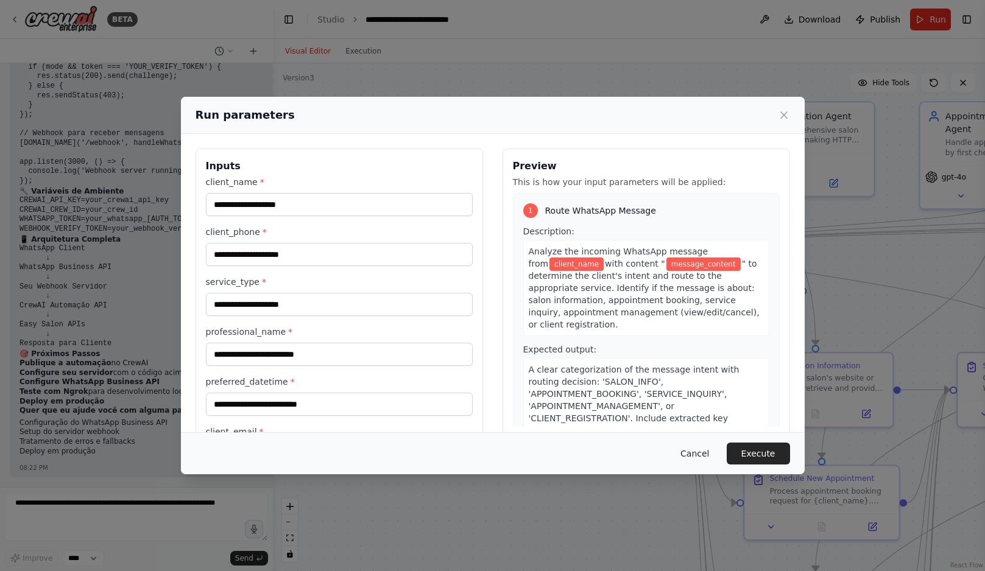
click at [693, 451] on button "Cancel" at bounding box center [695, 454] width 48 height 22
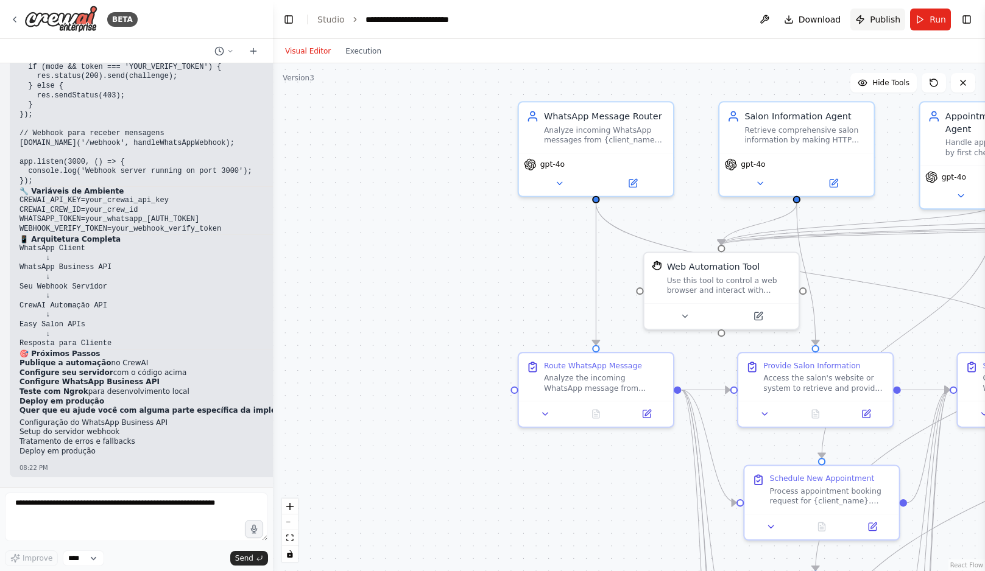
click at [868, 19] on button "Publish" at bounding box center [877, 20] width 55 height 22
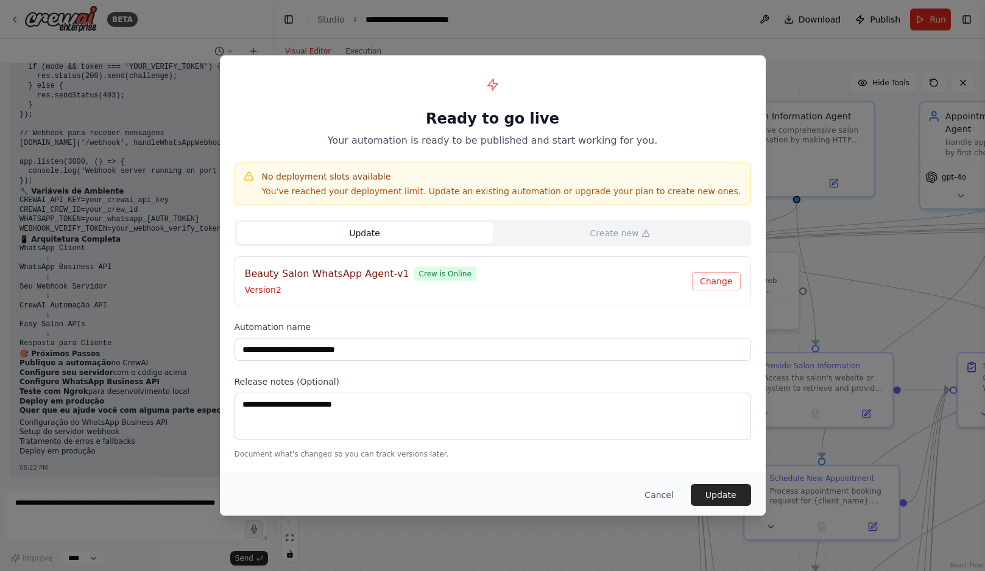
click at [448, 193] on p "You've reached your deployment limit. Update an existing automation or upgrade …" at bounding box center [501, 191] width 479 height 12
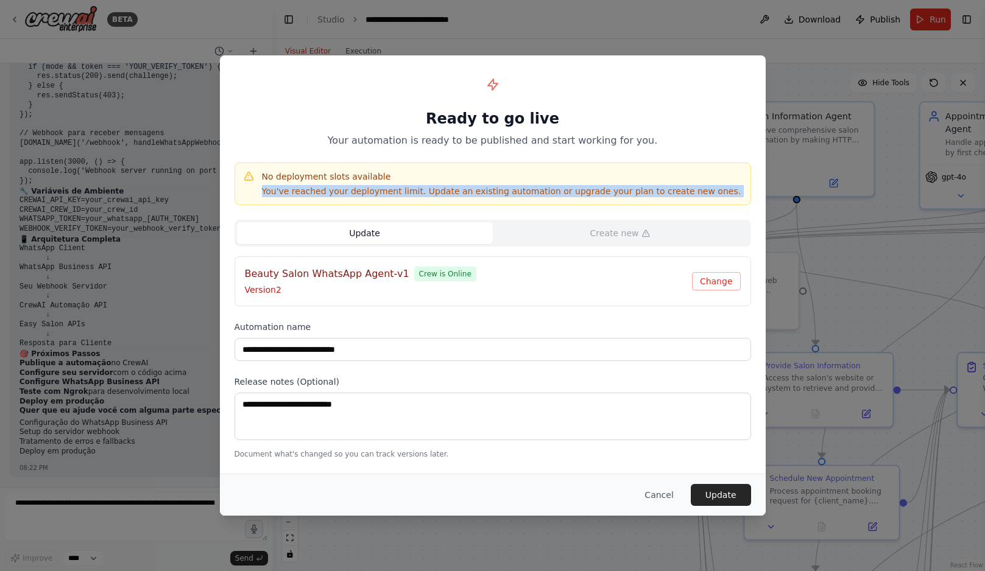
click at [448, 193] on p "You've reached your deployment limit. Update an existing automation or upgrade …" at bounding box center [501, 191] width 479 height 12
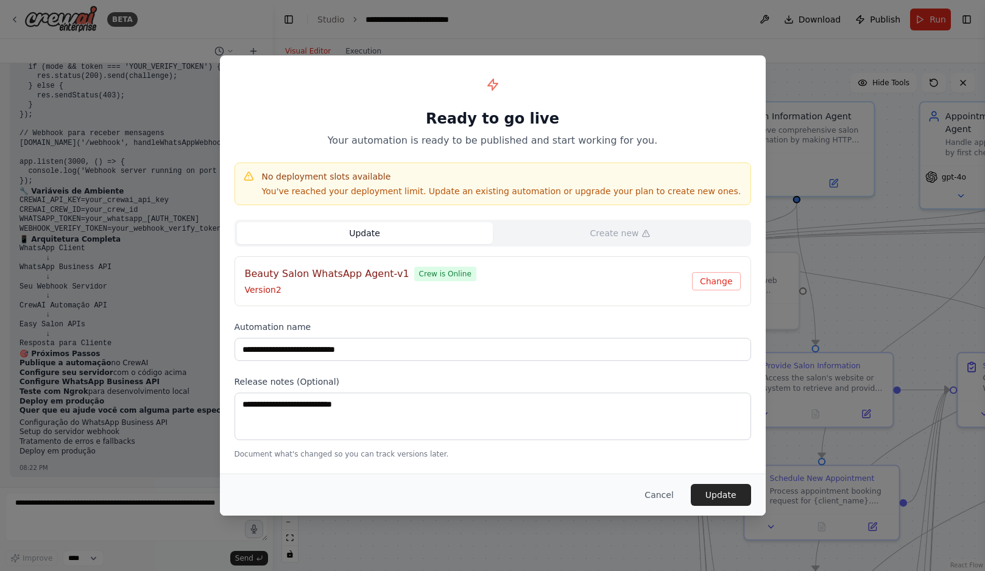
click at [406, 182] on h4 "No deployment slots available" at bounding box center [501, 177] width 479 height 12
click at [660, 495] on button "Cancel" at bounding box center [659, 495] width 48 height 22
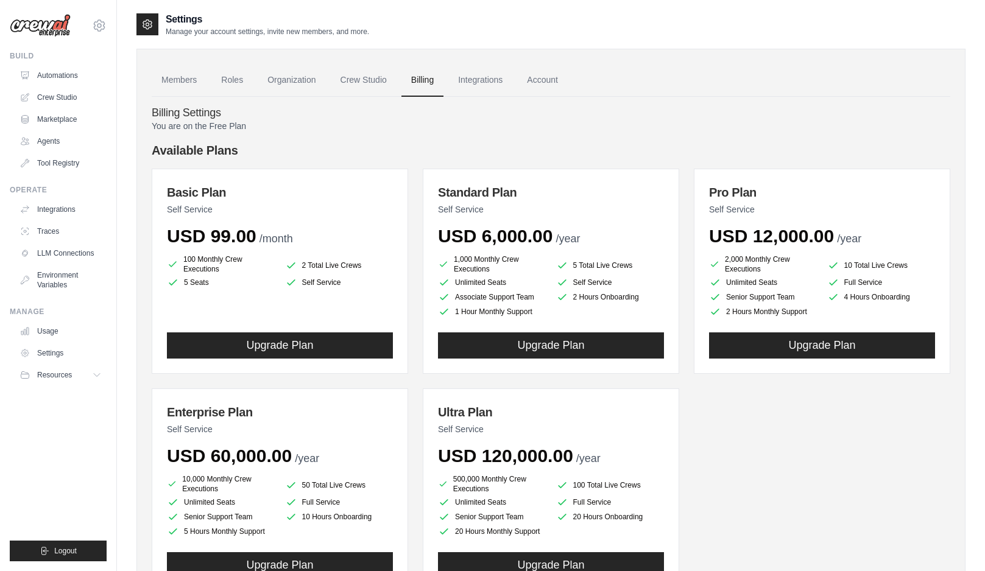
click at [206, 149] on h4 "Available Plans" at bounding box center [551, 150] width 799 height 17
click at [256, 138] on div "You are on the Free Plan Available Plans Basic Plan Self Service USD 99.00 /mon…" at bounding box center [551, 370] width 799 height 500
